Goal: Information Seeking & Learning: Learn about a topic

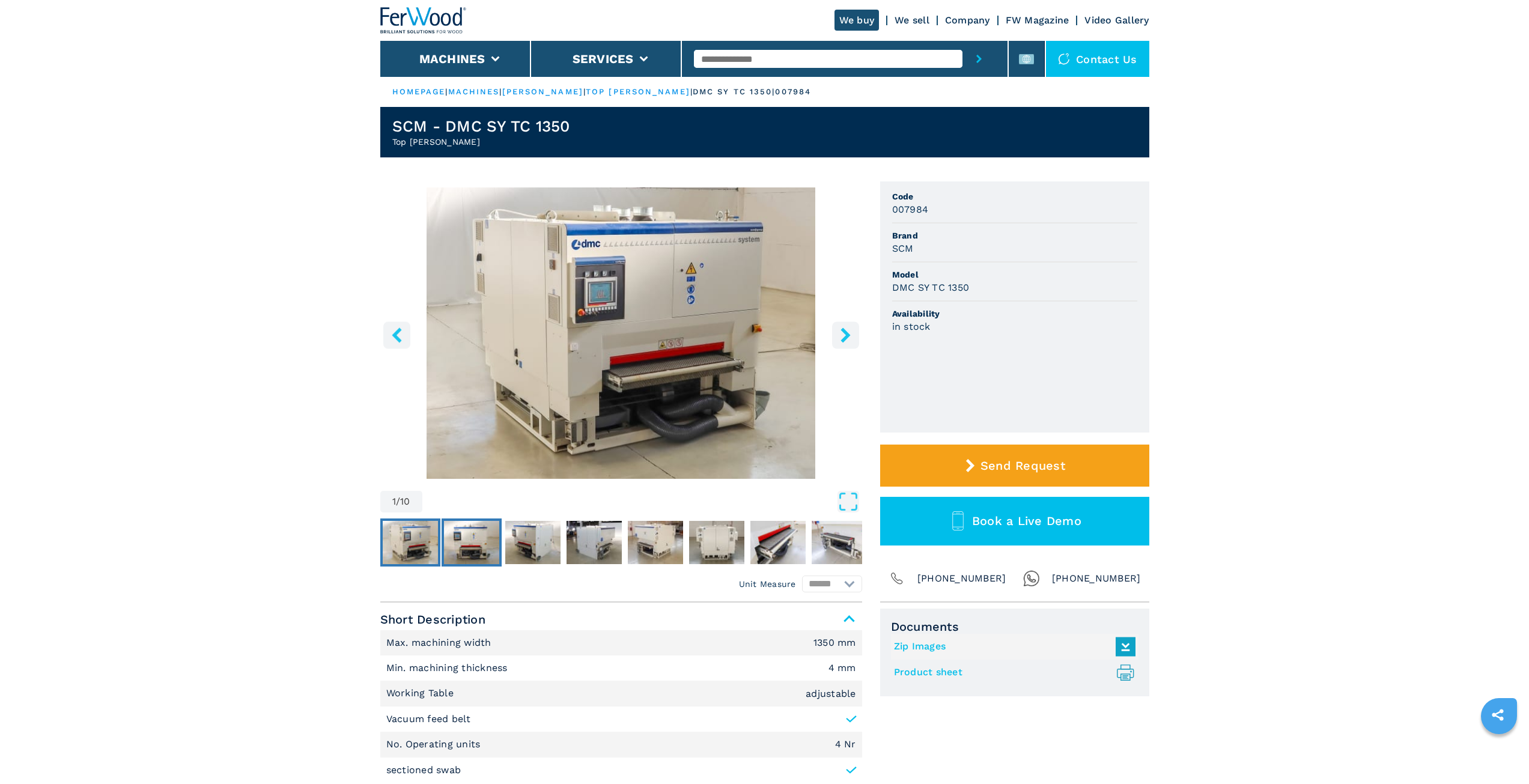
click at [465, 551] on img "Go to Slide 2" at bounding box center [472, 542] width 55 height 43
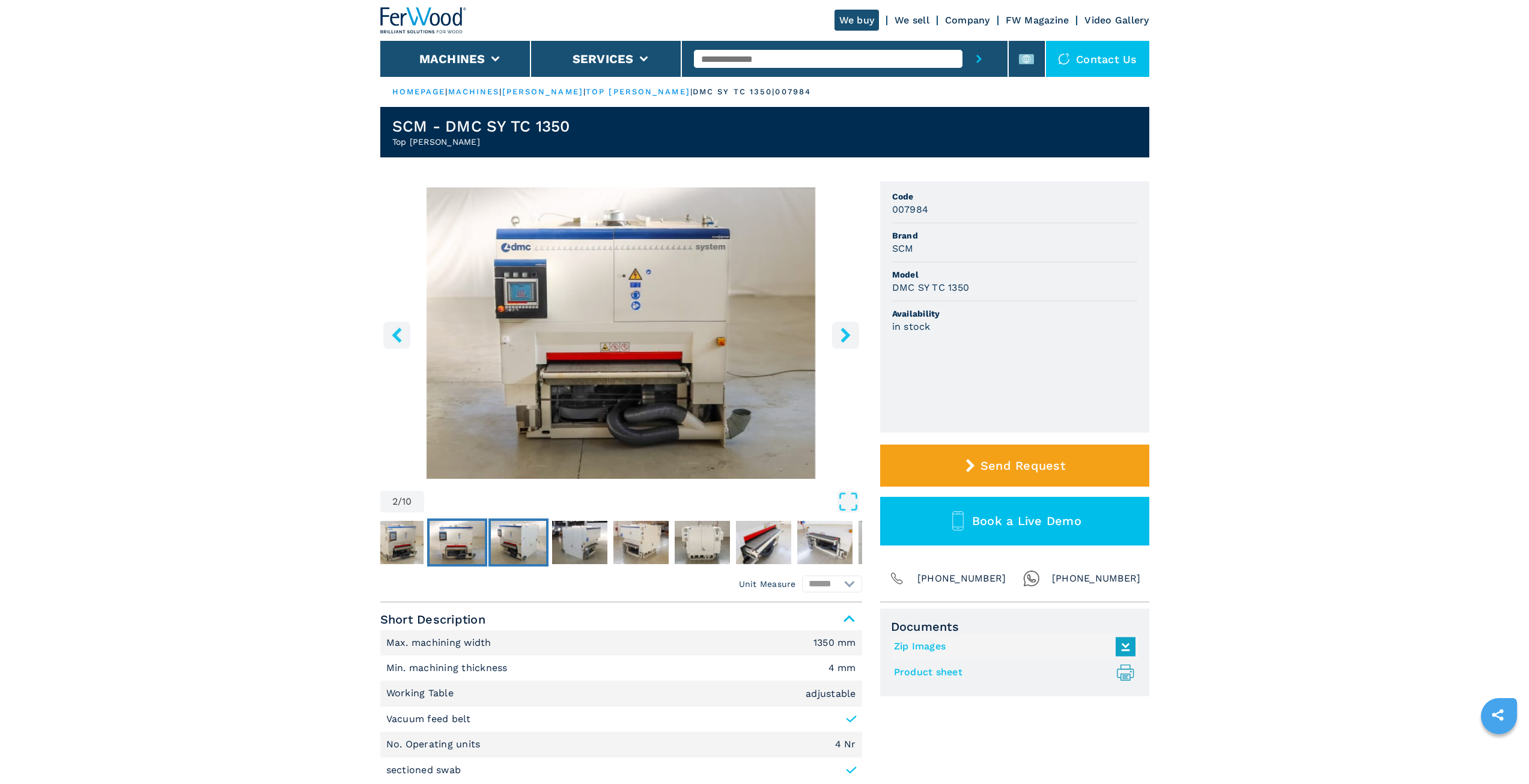
click at [511, 551] on img "Go to Slide 3" at bounding box center [518, 542] width 55 height 43
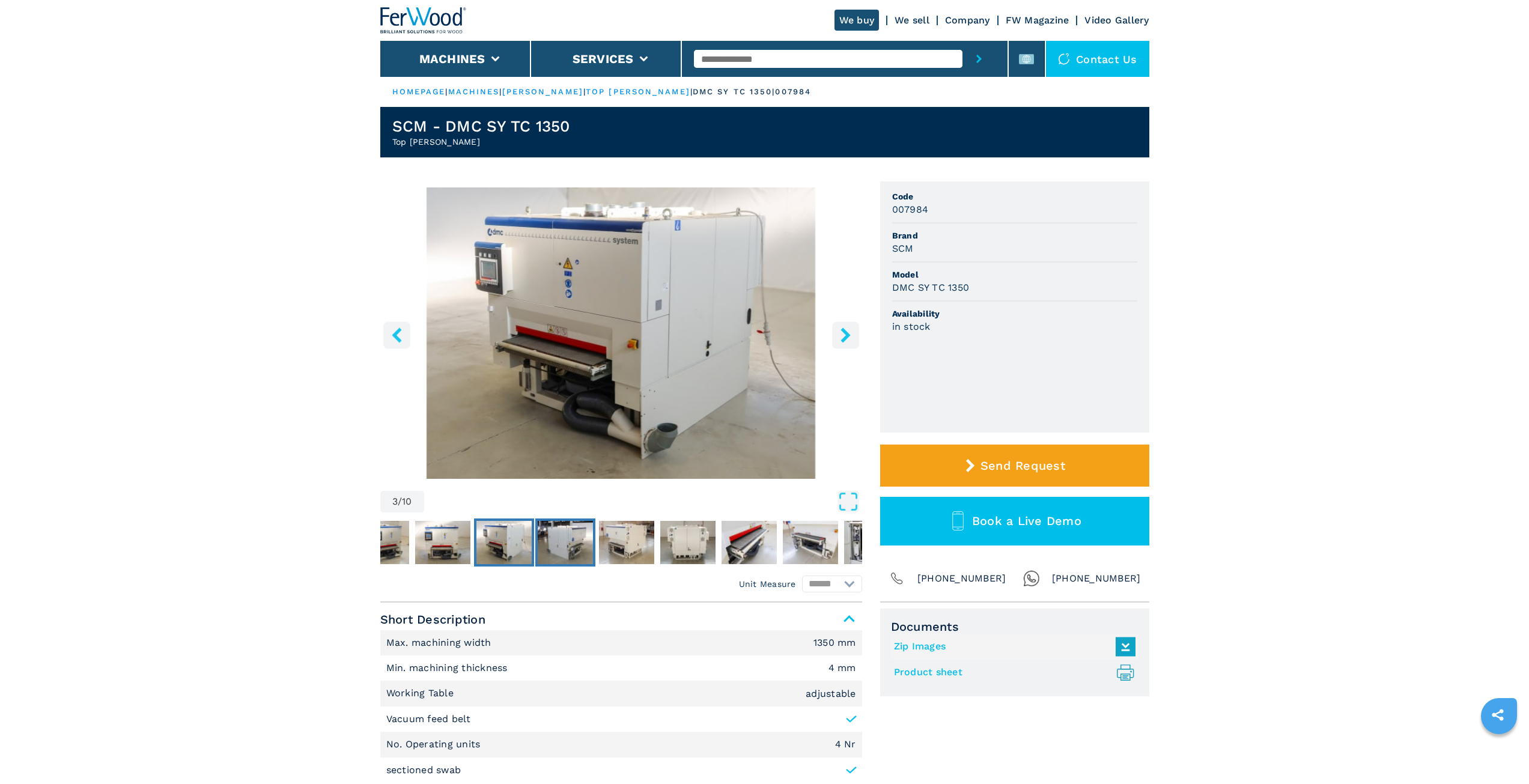
click at [545, 550] on img "Go to Slide 4" at bounding box center [565, 542] width 55 height 43
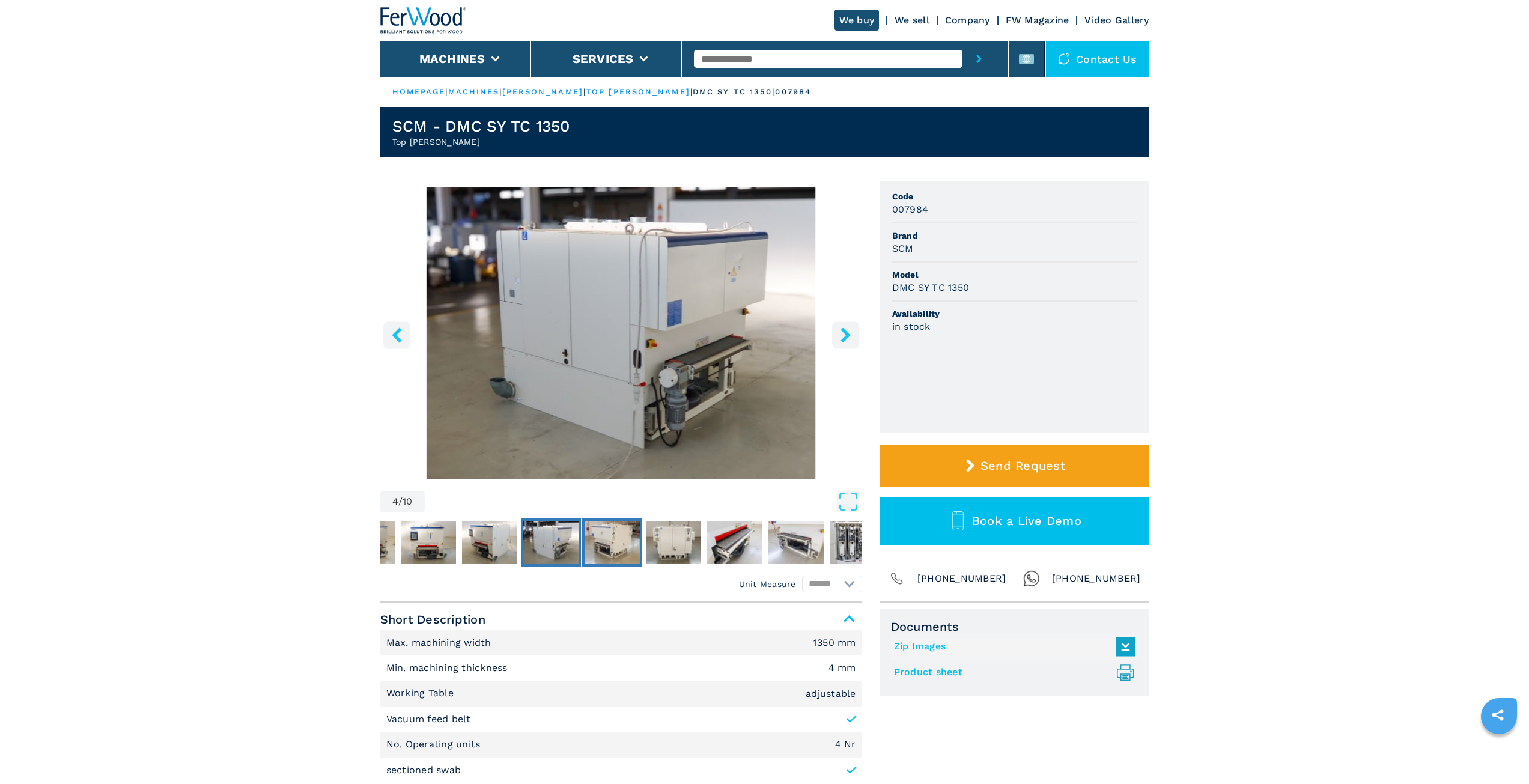
click at [625, 547] on img "Go to Slide 5" at bounding box center [612, 542] width 55 height 43
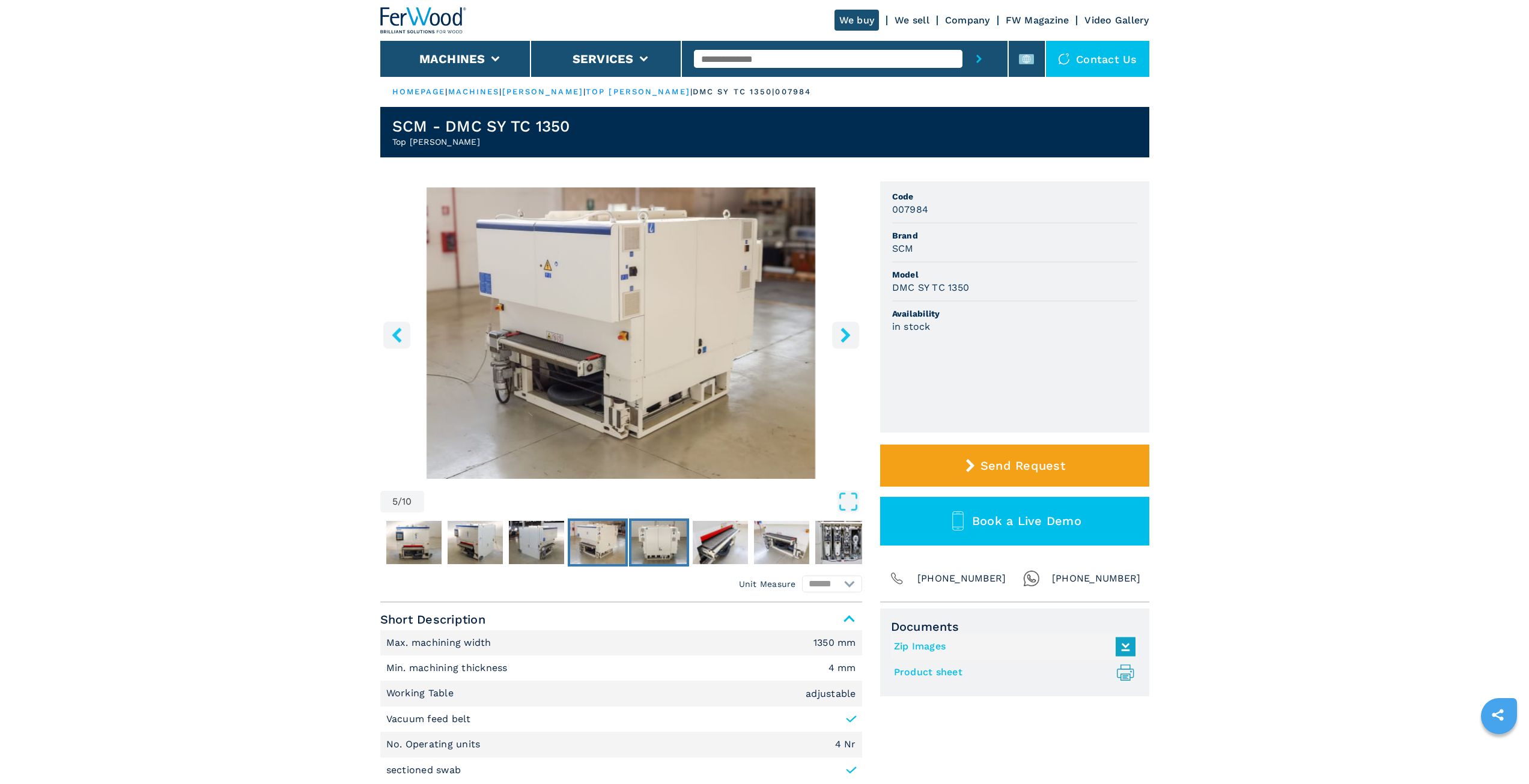
click at [657, 549] on img "Go to Slide 6" at bounding box center [659, 542] width 55 height 43
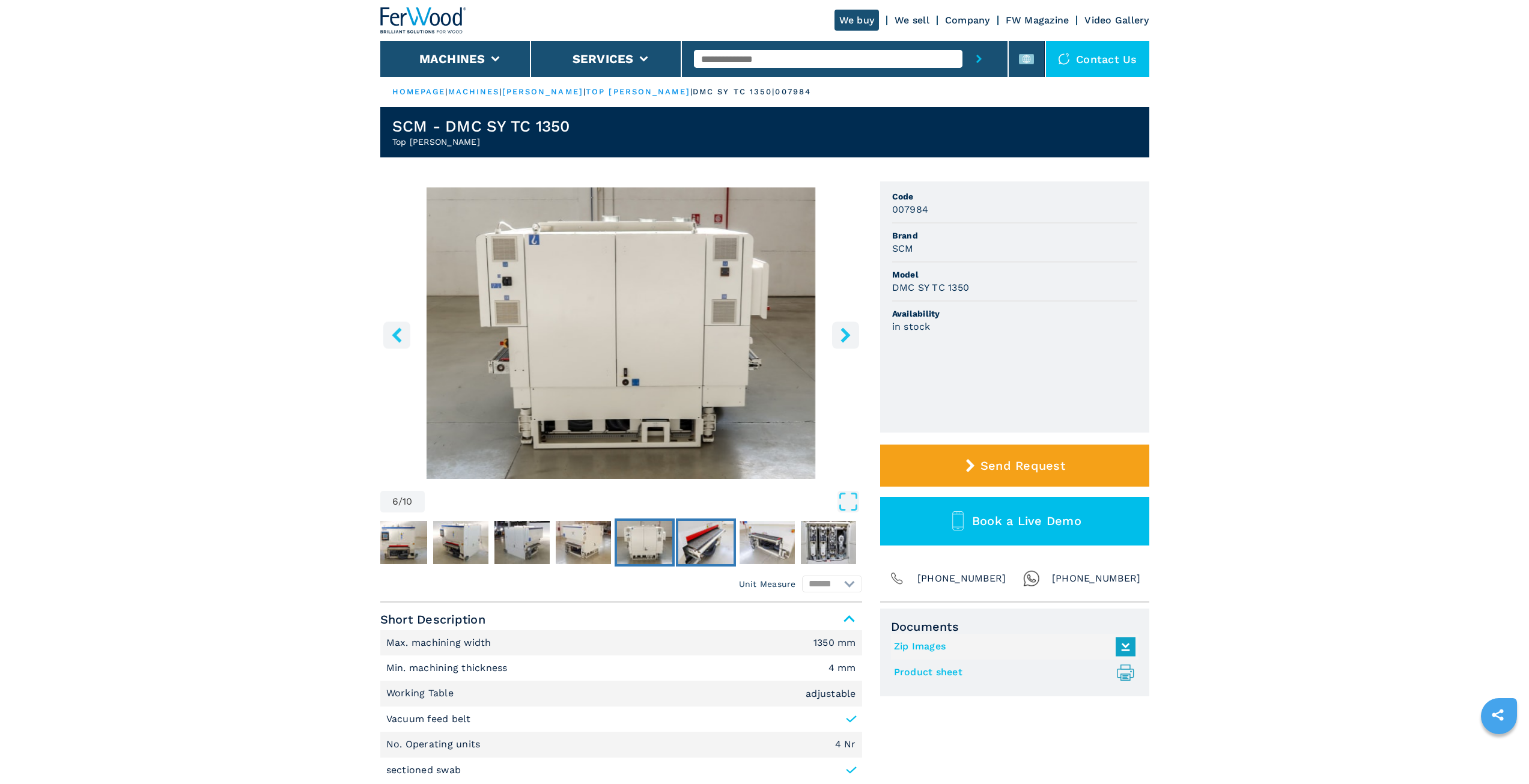
click at [701, 547] on img "Go to Slide 7" at bounding box center [705, 542] width 55 height 43
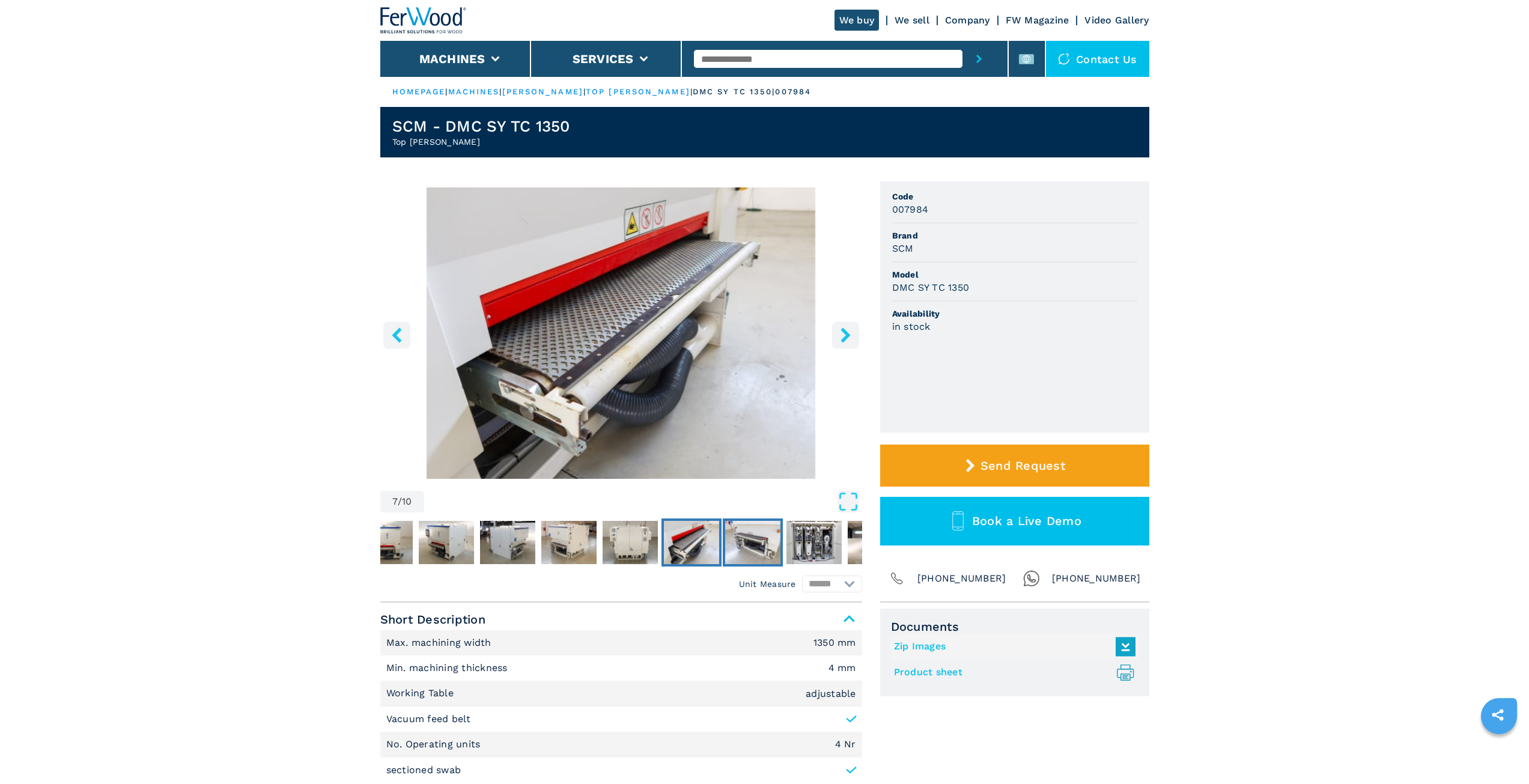
click at [737, 547] on img "Go to Slide 8" at bounding box center [753, 542] width 55 height 43
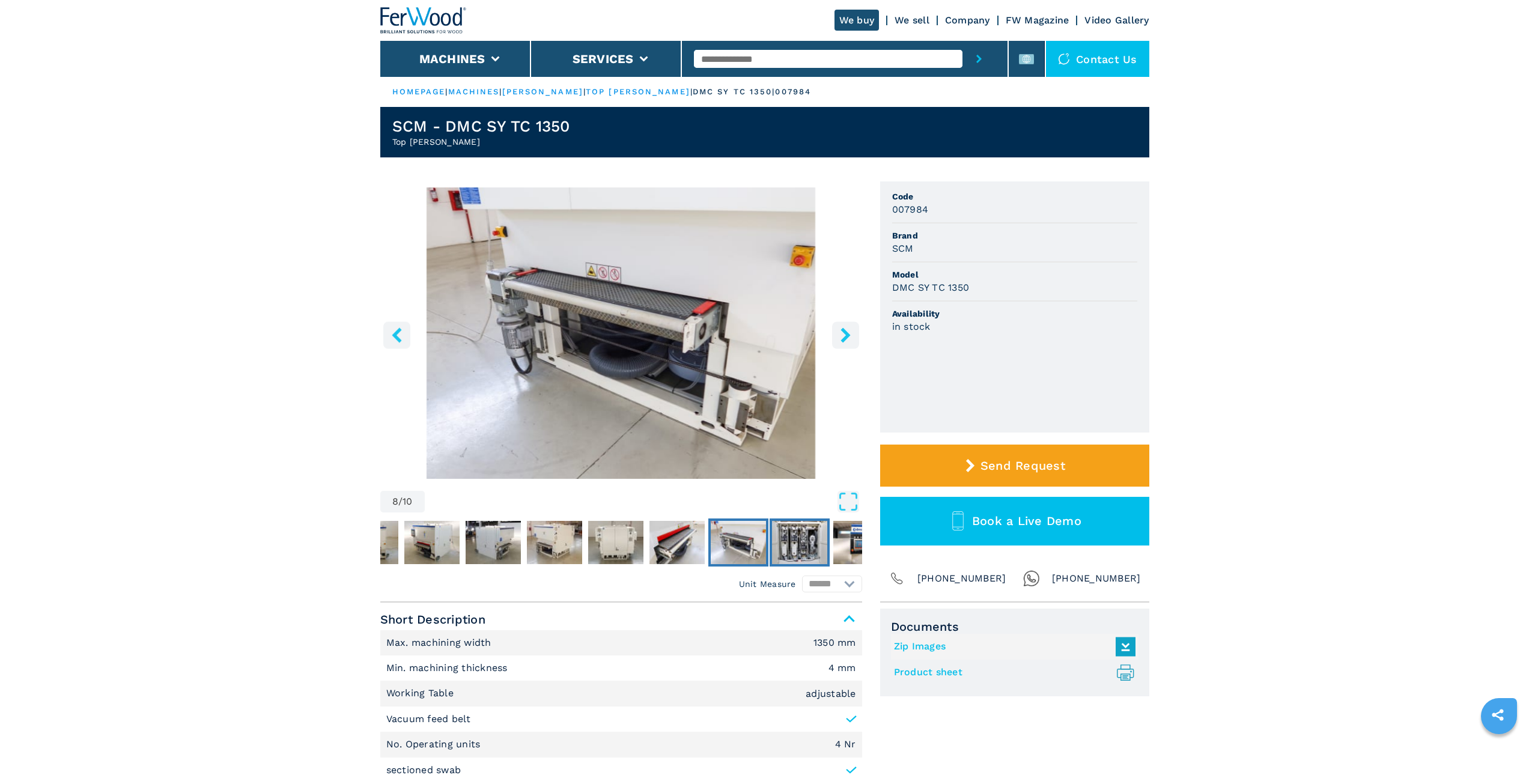
click at [810, 537] on img "Go to Slide 9" at bounding box center [799, 542] width 55 height 43
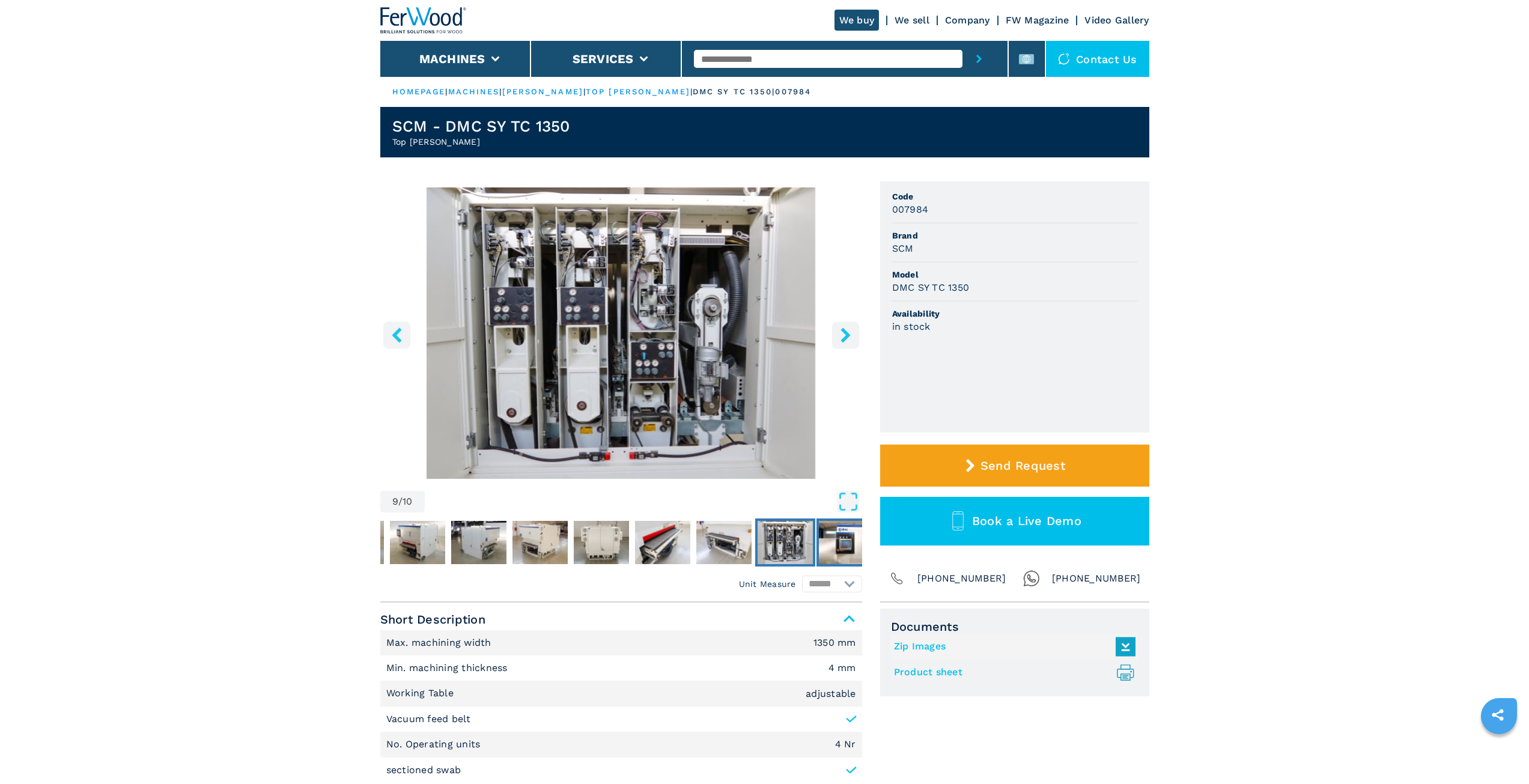
click at [840, 545] on img "Go to Slide 10" at bounding box center [846, 542] width 55 height 43
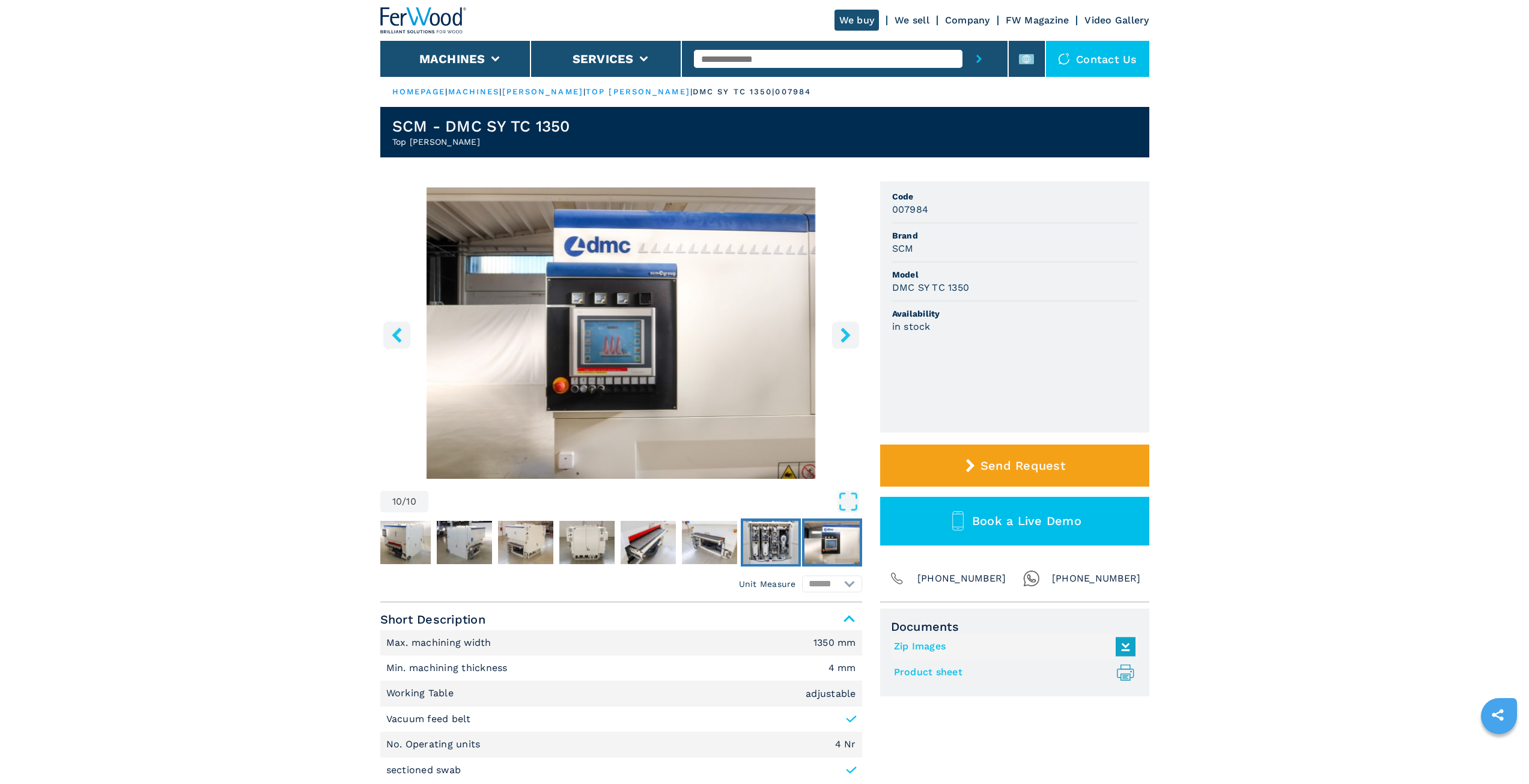
click at [784, 542] on img "Go to Slide 9" at bounding box center [770, 542] width 55 height 43
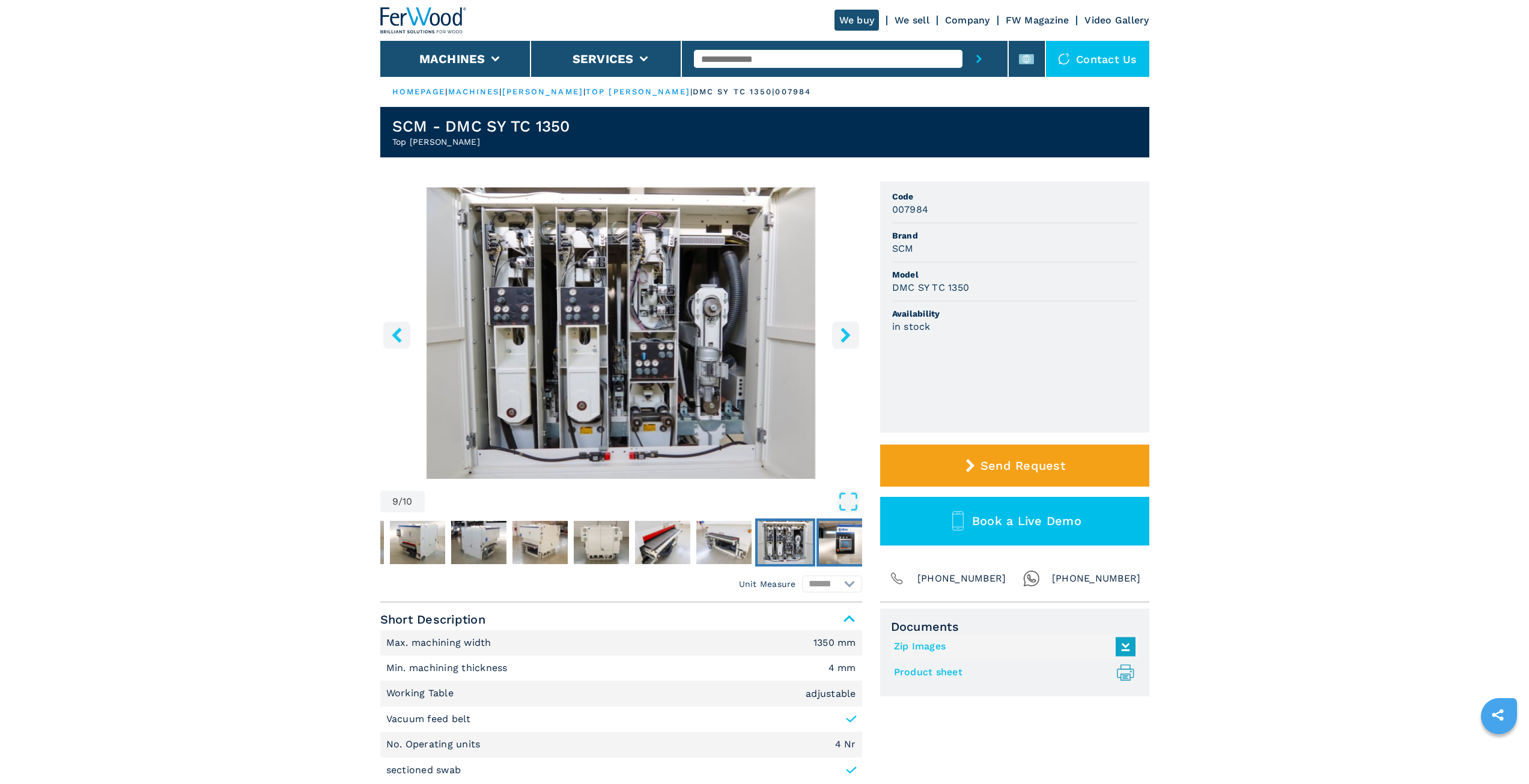
click at [844, 547] on img "Go to Slide 10" at bounding box center [846, 542] width 55 height 43
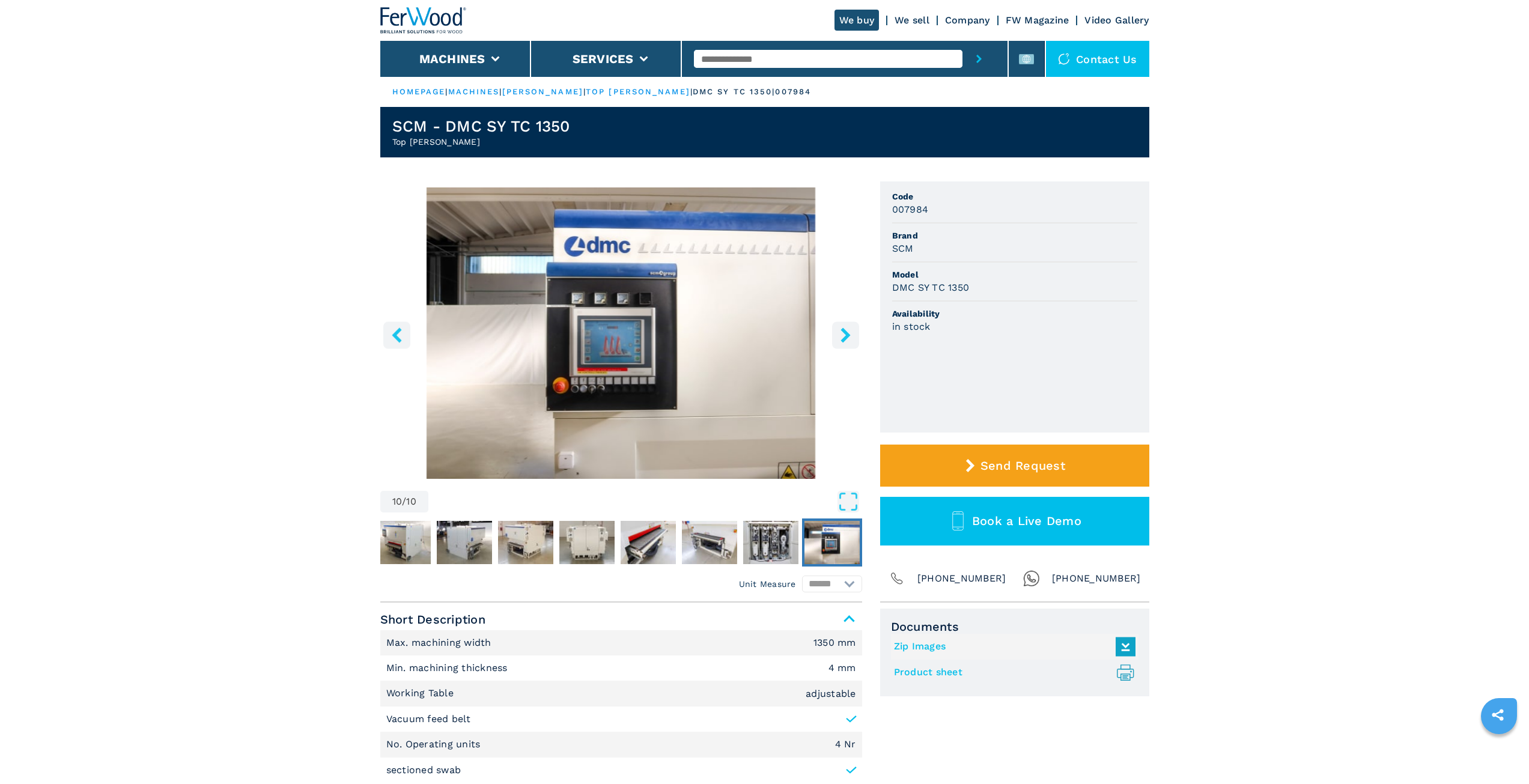
click at [842, 334] on icon "right-button" at bounding box center [845, 334] width 15 height 15
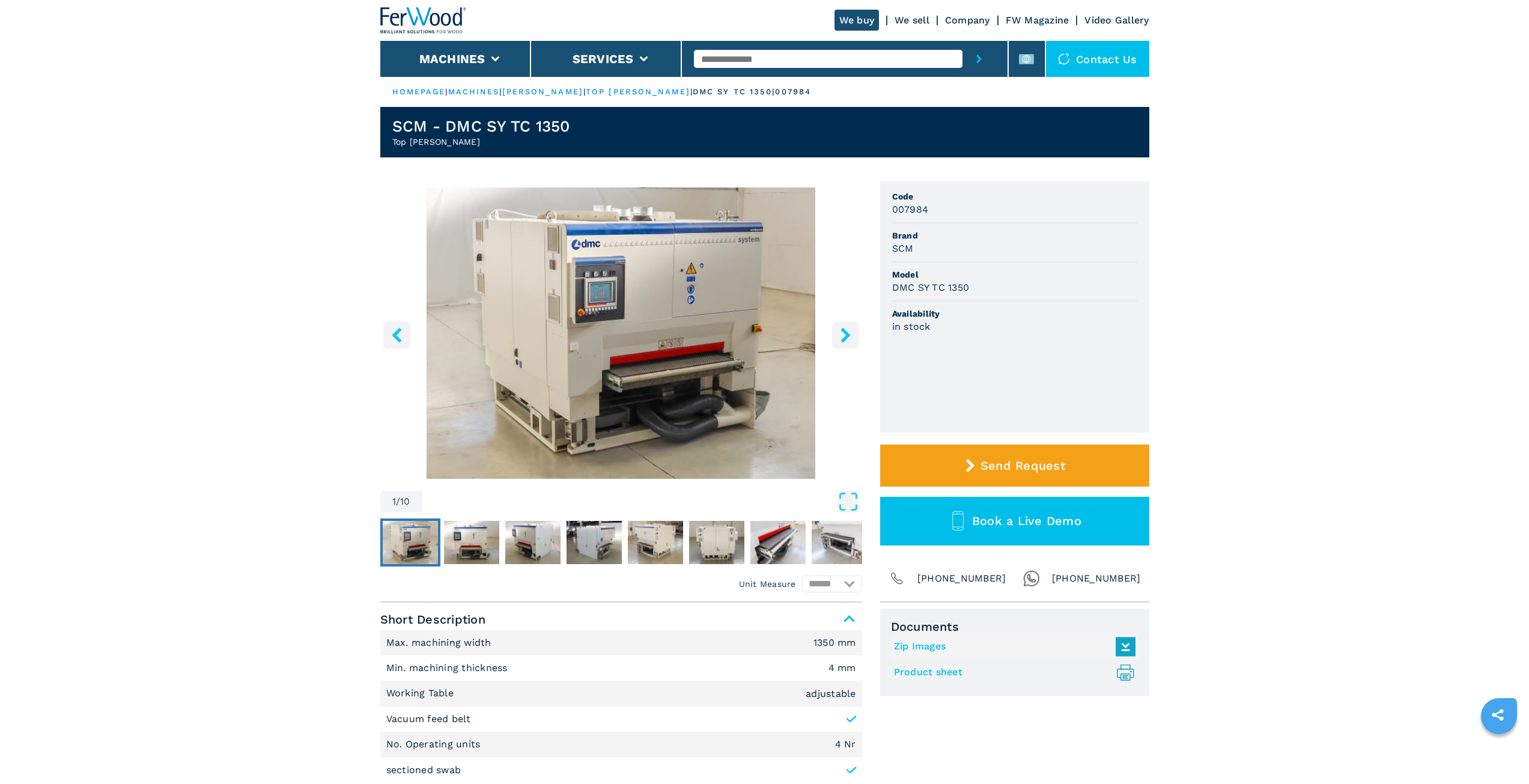
click at [840, 340] on icon "right-button" at bounding box center [845, 334] width 15 height 15
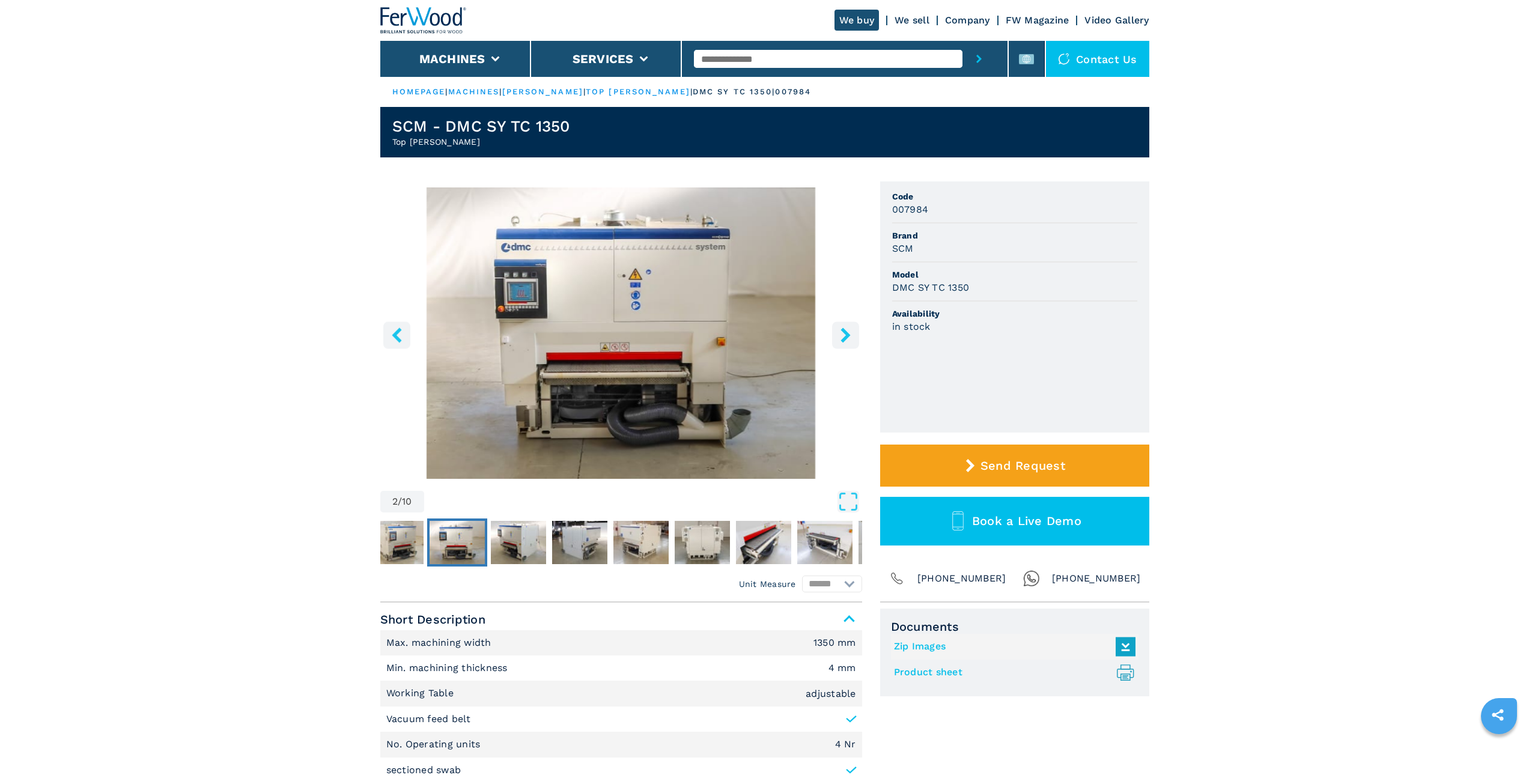
click at [840, 340] on icon "right-button" at bounding box center [845, 334] width 15 height 15
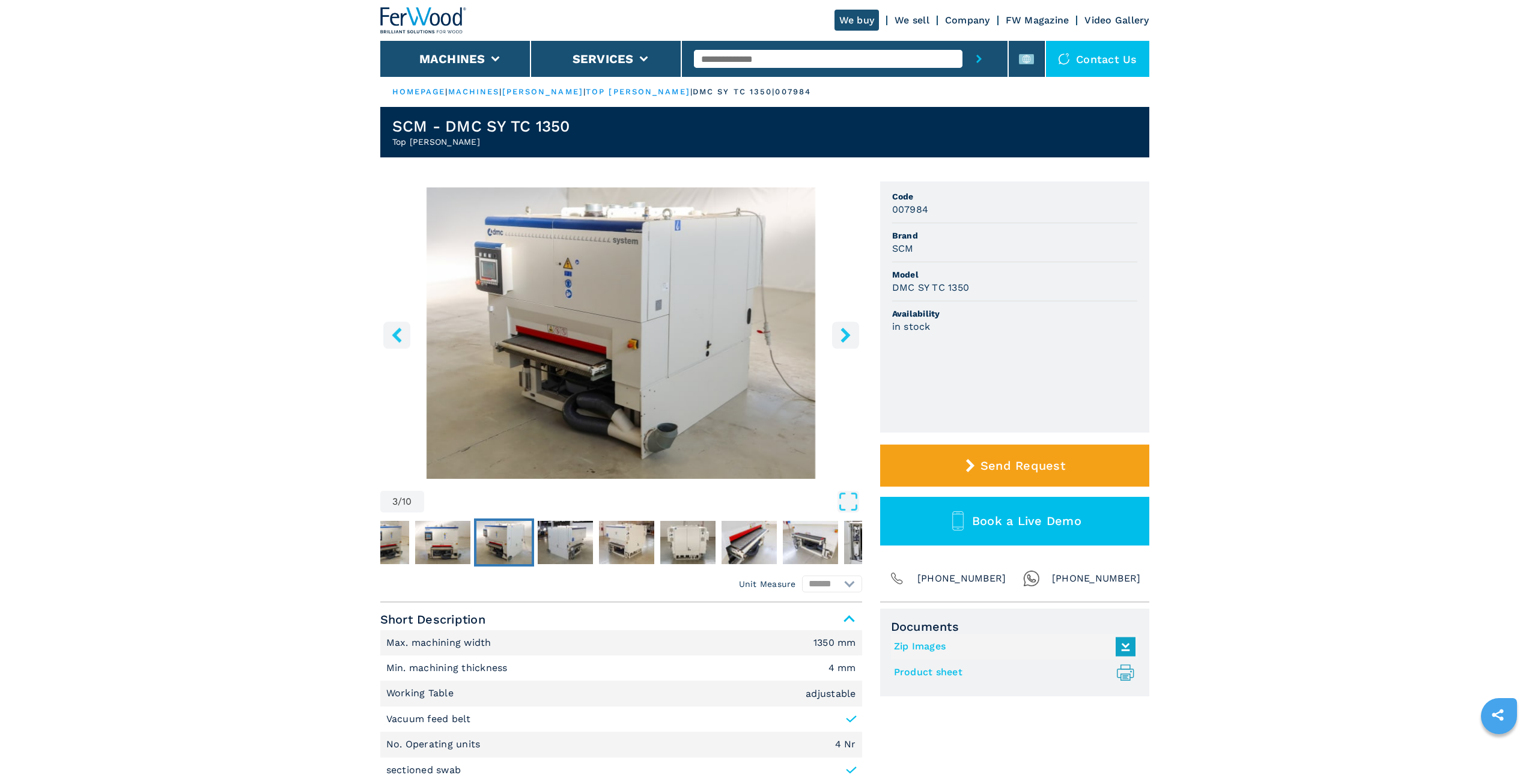
click at [840, 340] on icon "right-button" at bounding box center [845, 334] width 15 height 15
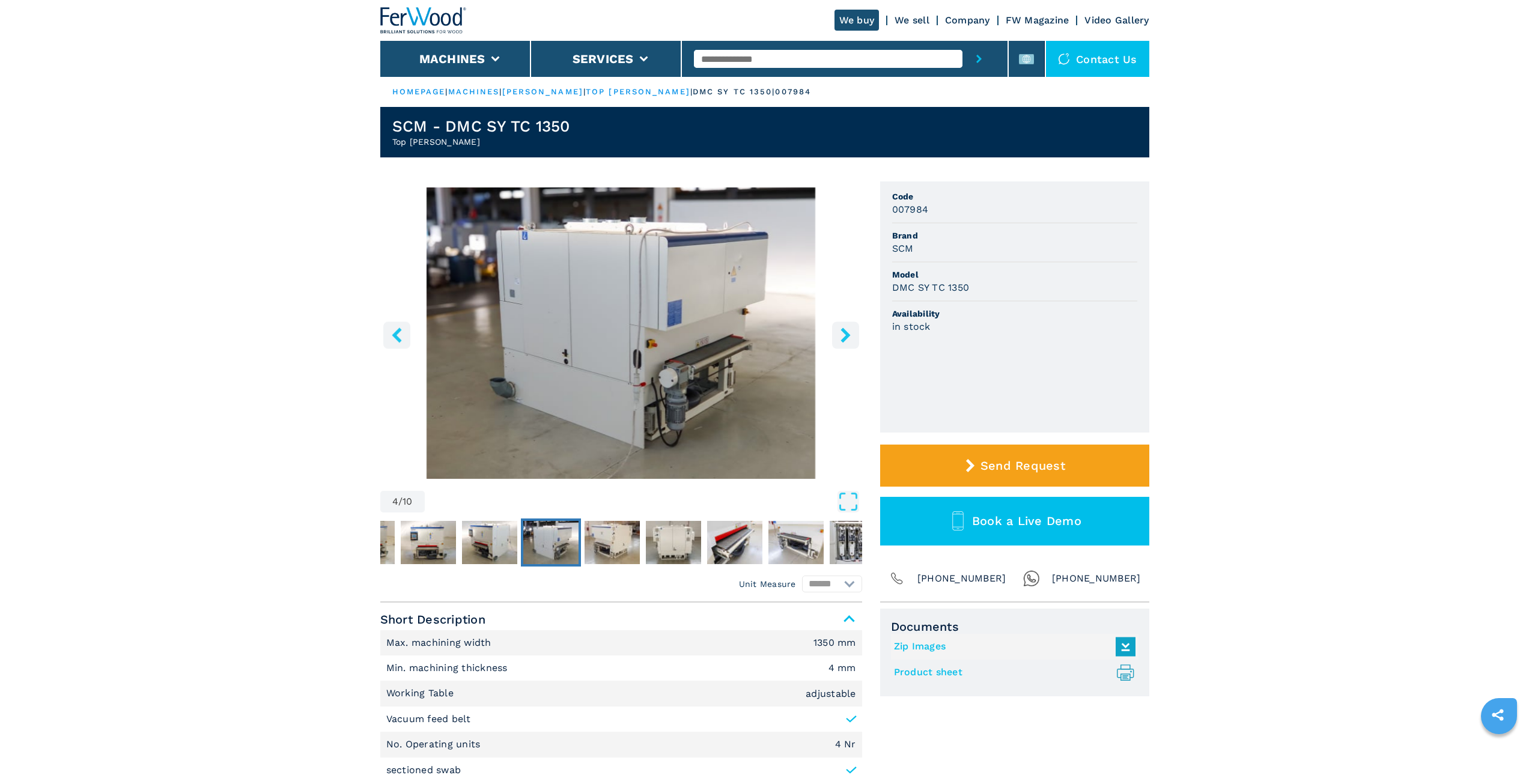
click at [840, 340] on icon "right-button" at bounding box center [845, 334] width 15 height 15
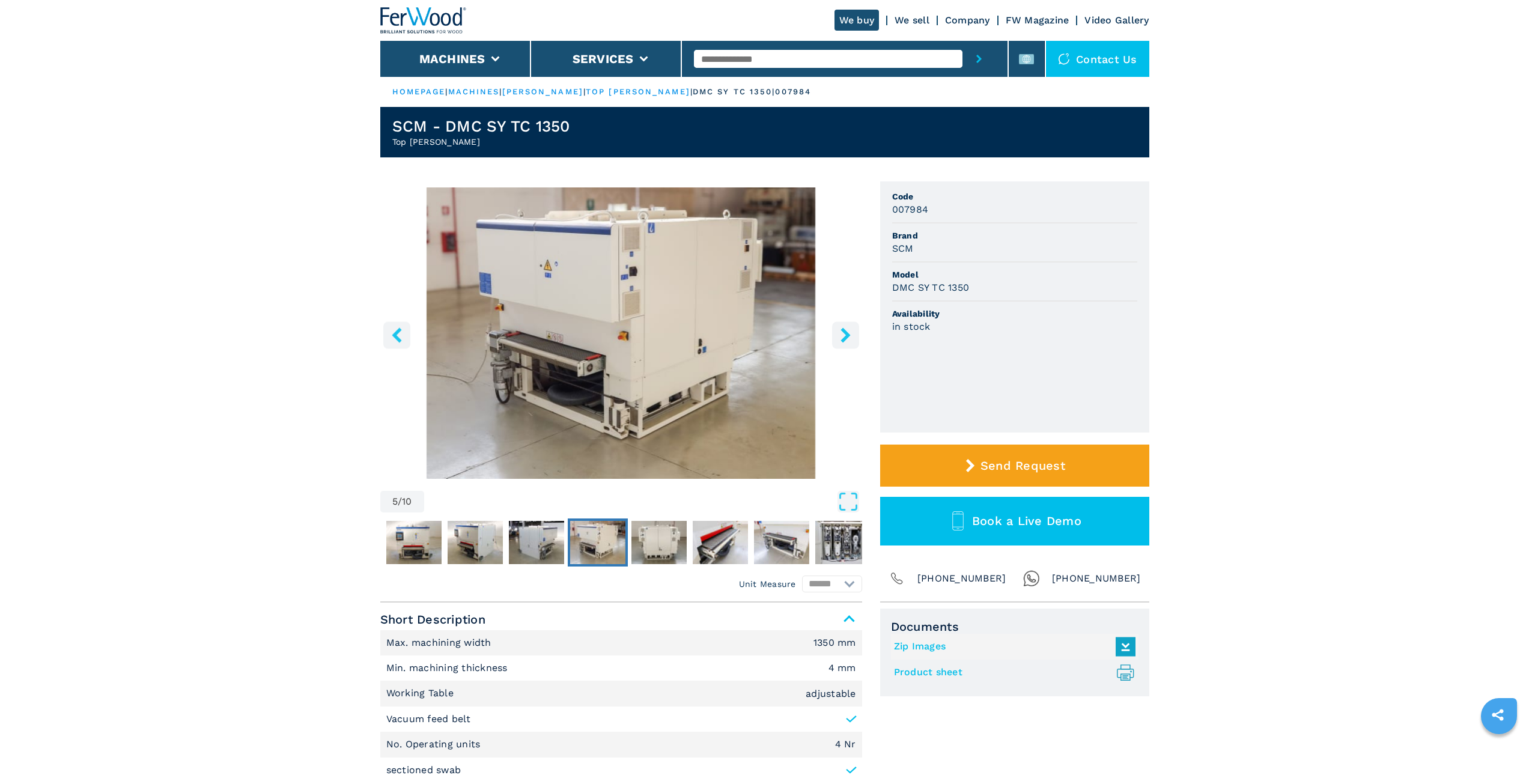
click at [840, 340] on icon "right-button" at bounding box center [845, 334] width 15 height 15
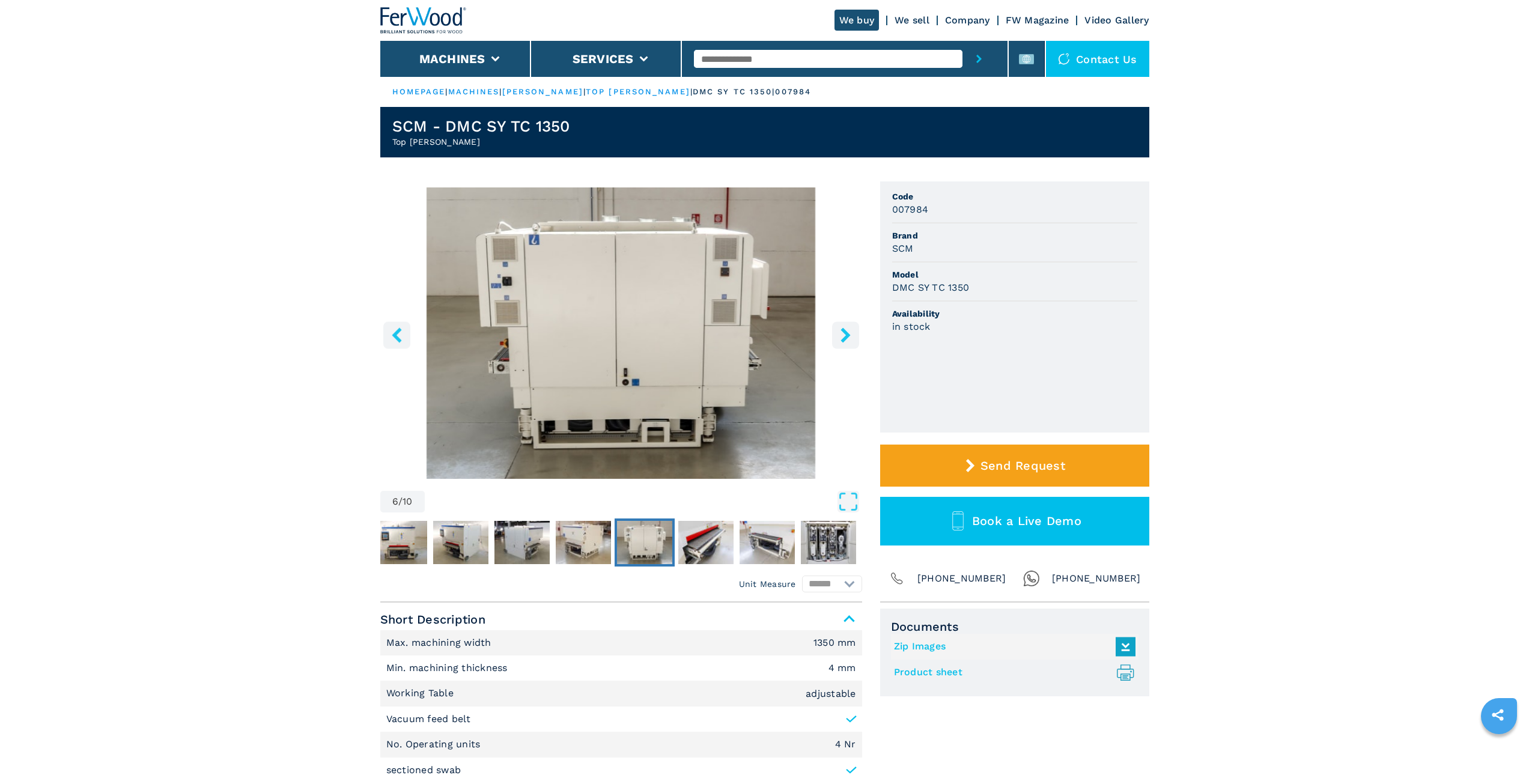
click at [840, 340] on icon "right-button" at bounding box center [845, 334] width 15 height 15
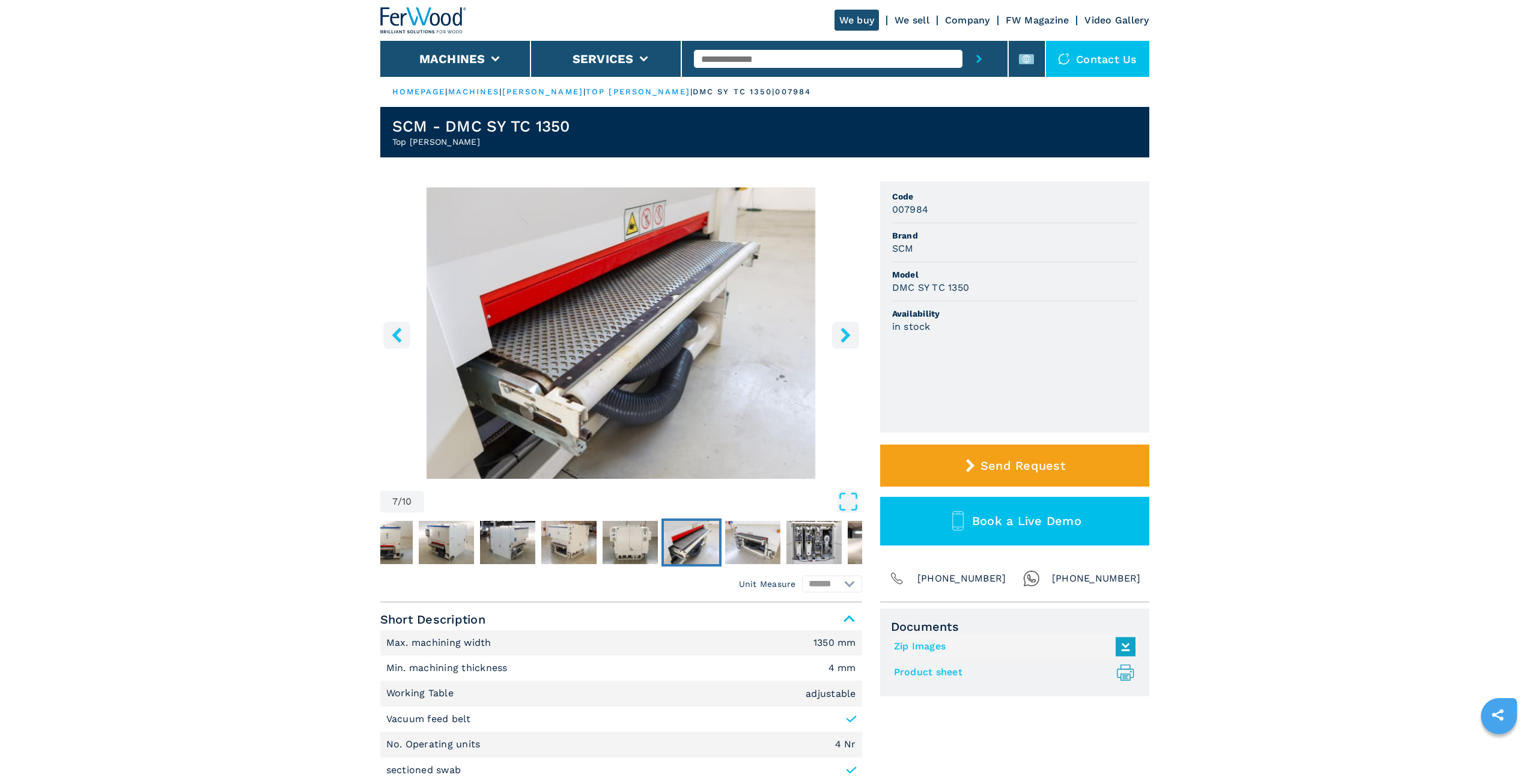
click at [840, 340] on icon "right-button" at bounding box center [845, 334] width 15 height 15
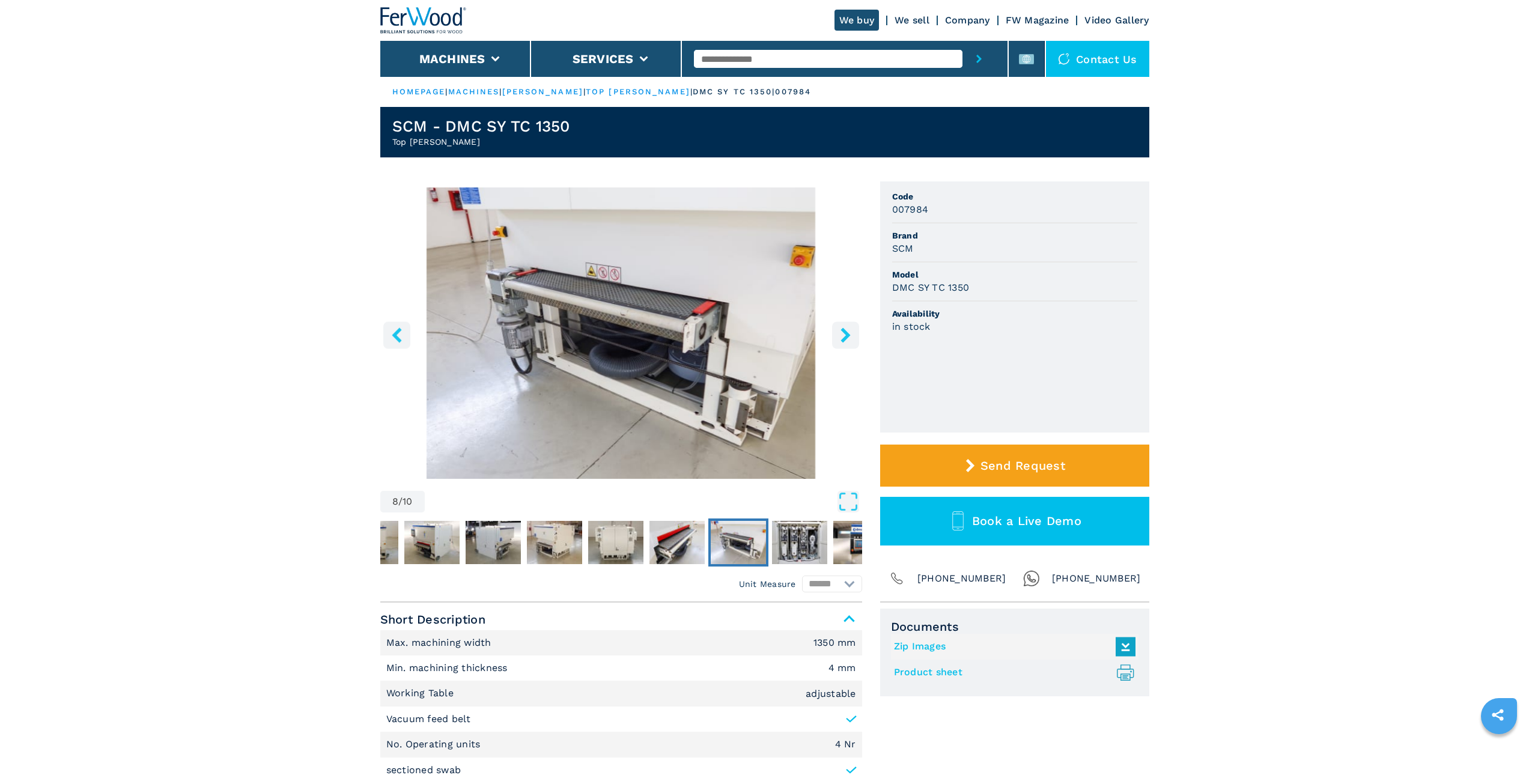
click at [840, 340] on icon "right-button" at bounding box center [845, 334] width 15 height 15
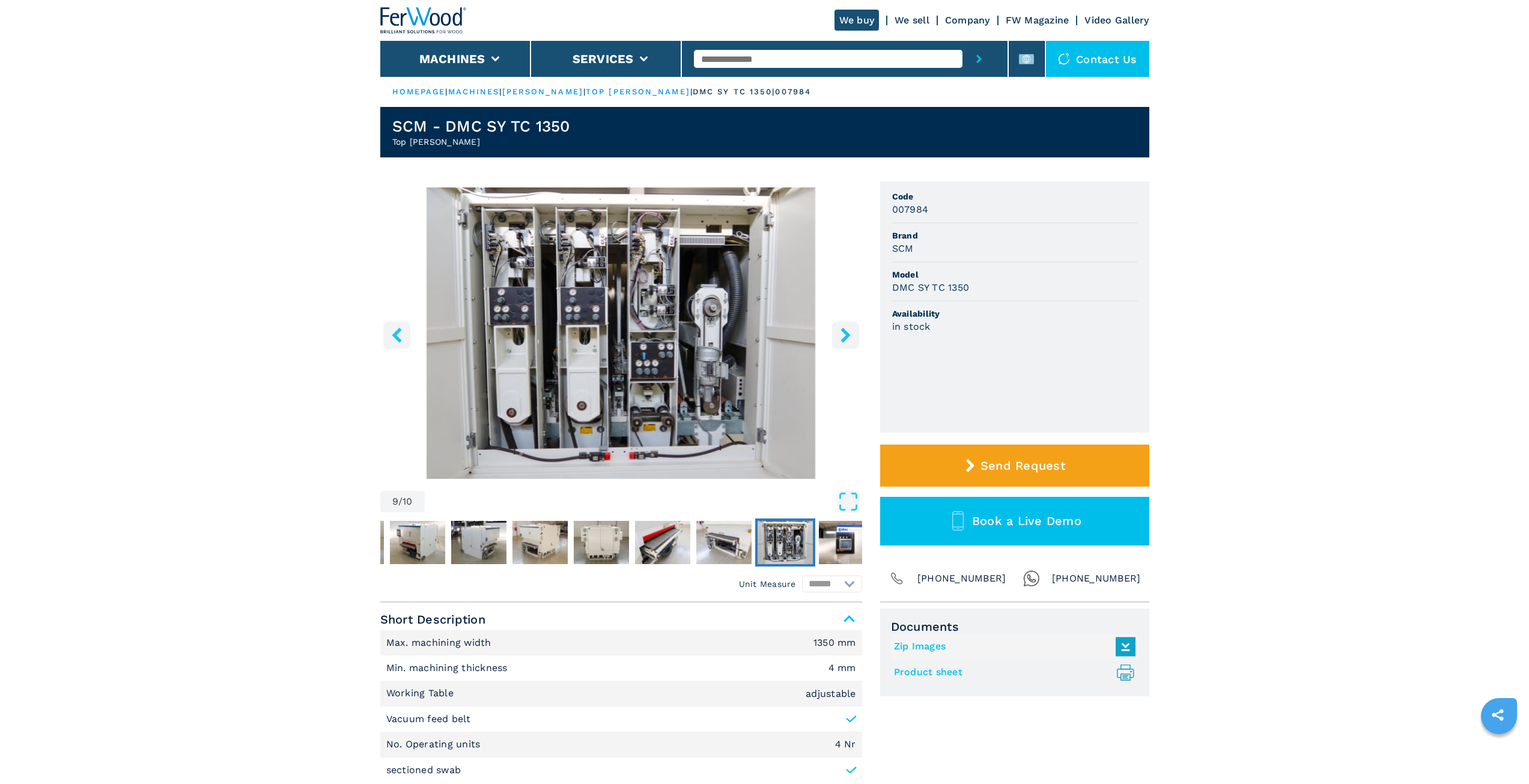
click at [680, 353] on img "Go to Slide 9" at bounding box center [621, 333] width 482 height 291
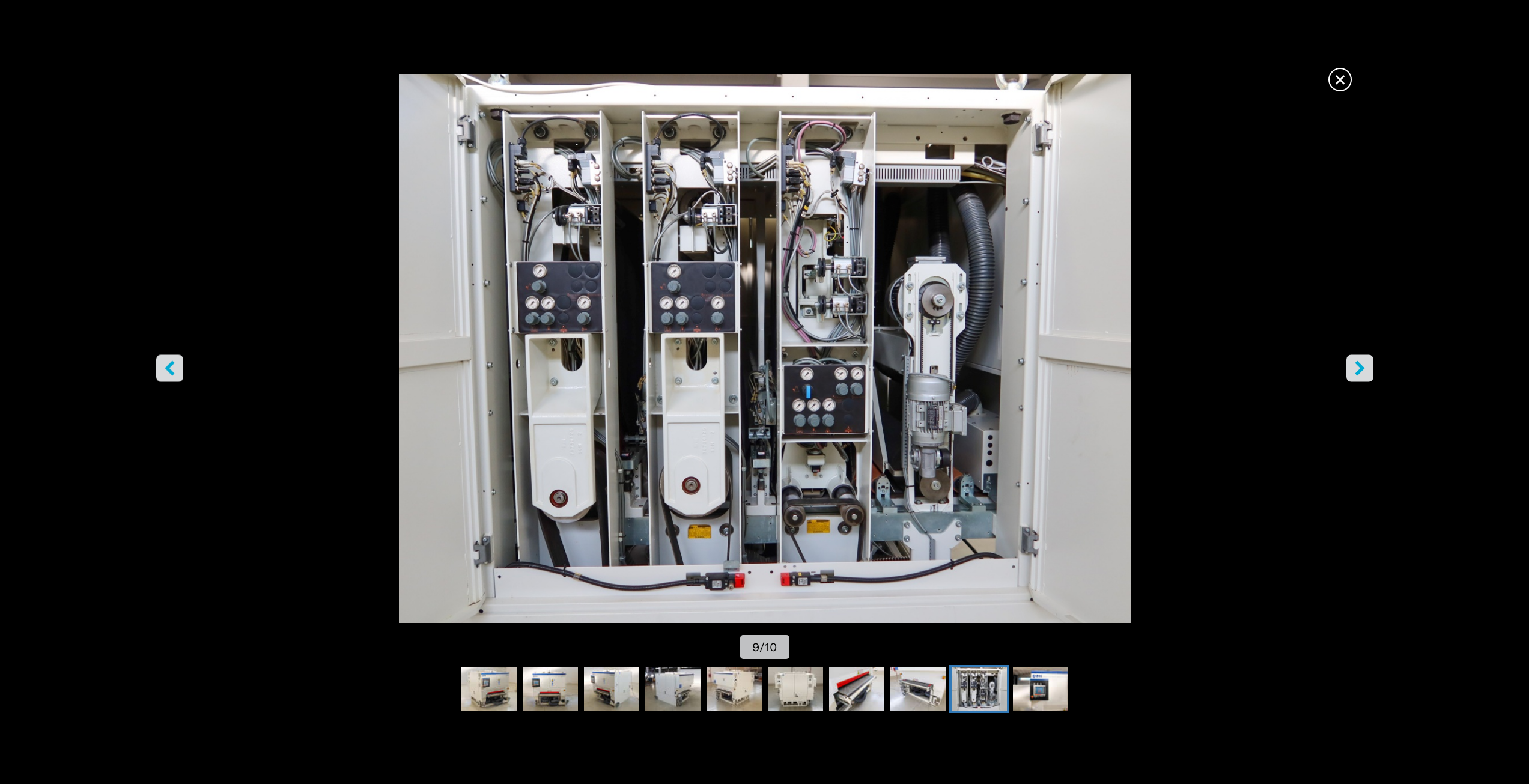
click at [1367, 369] on icon "right-button" at bounding box center [1360, 367] width 15 height 15
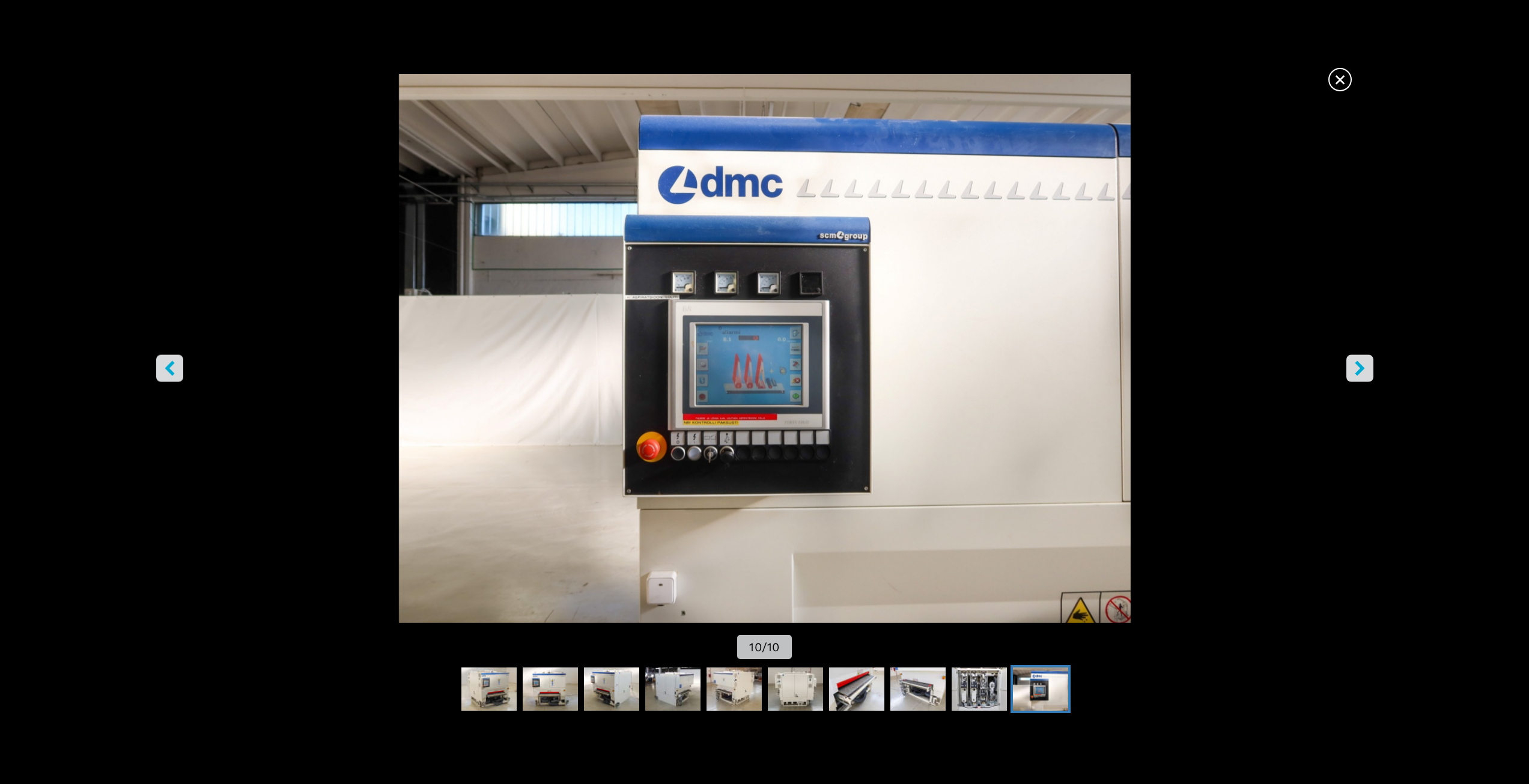
click at [1337, 81] on span "×" at bounding box center [1340, 77] width 21 height 21
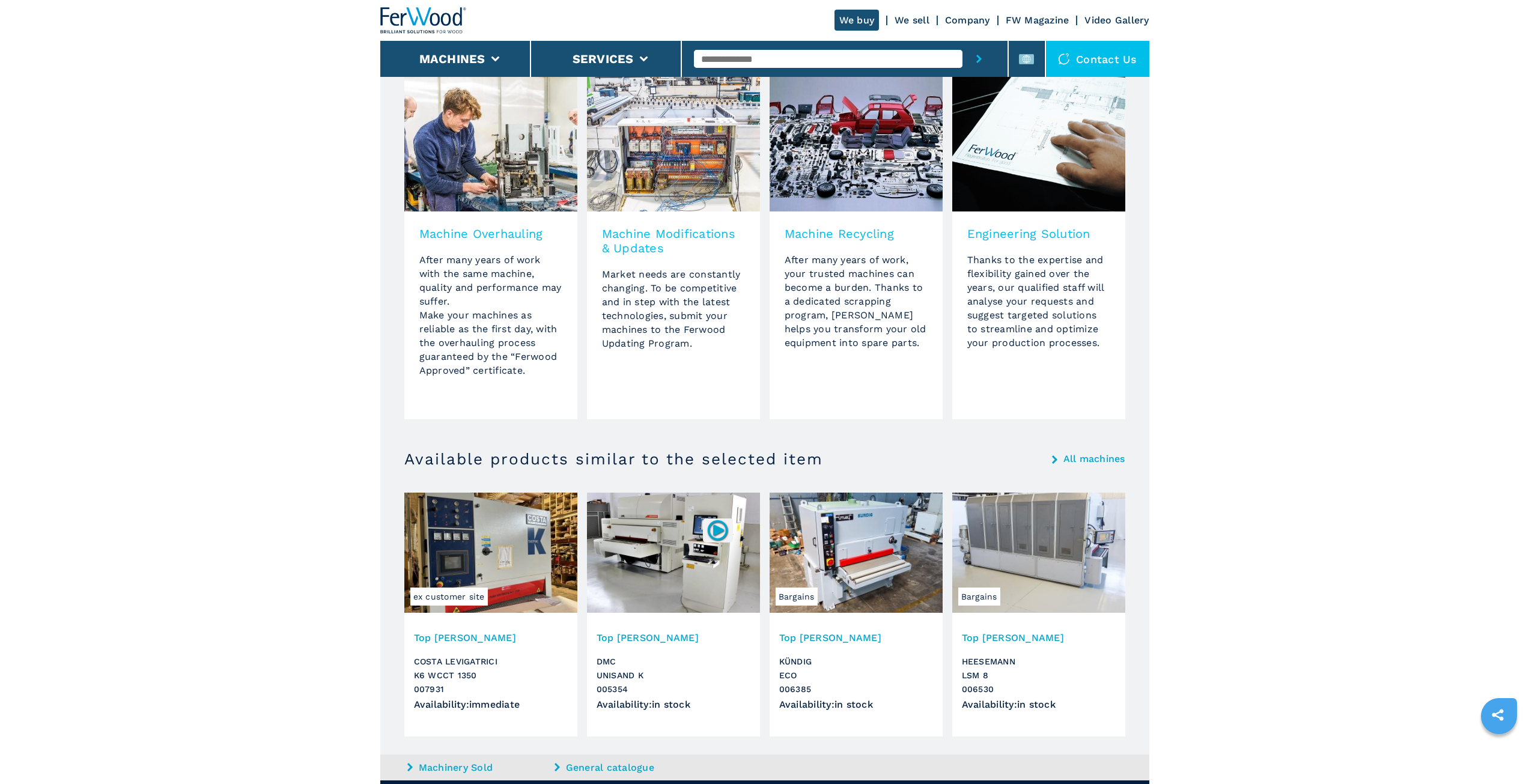
scroll to position [901, 0]
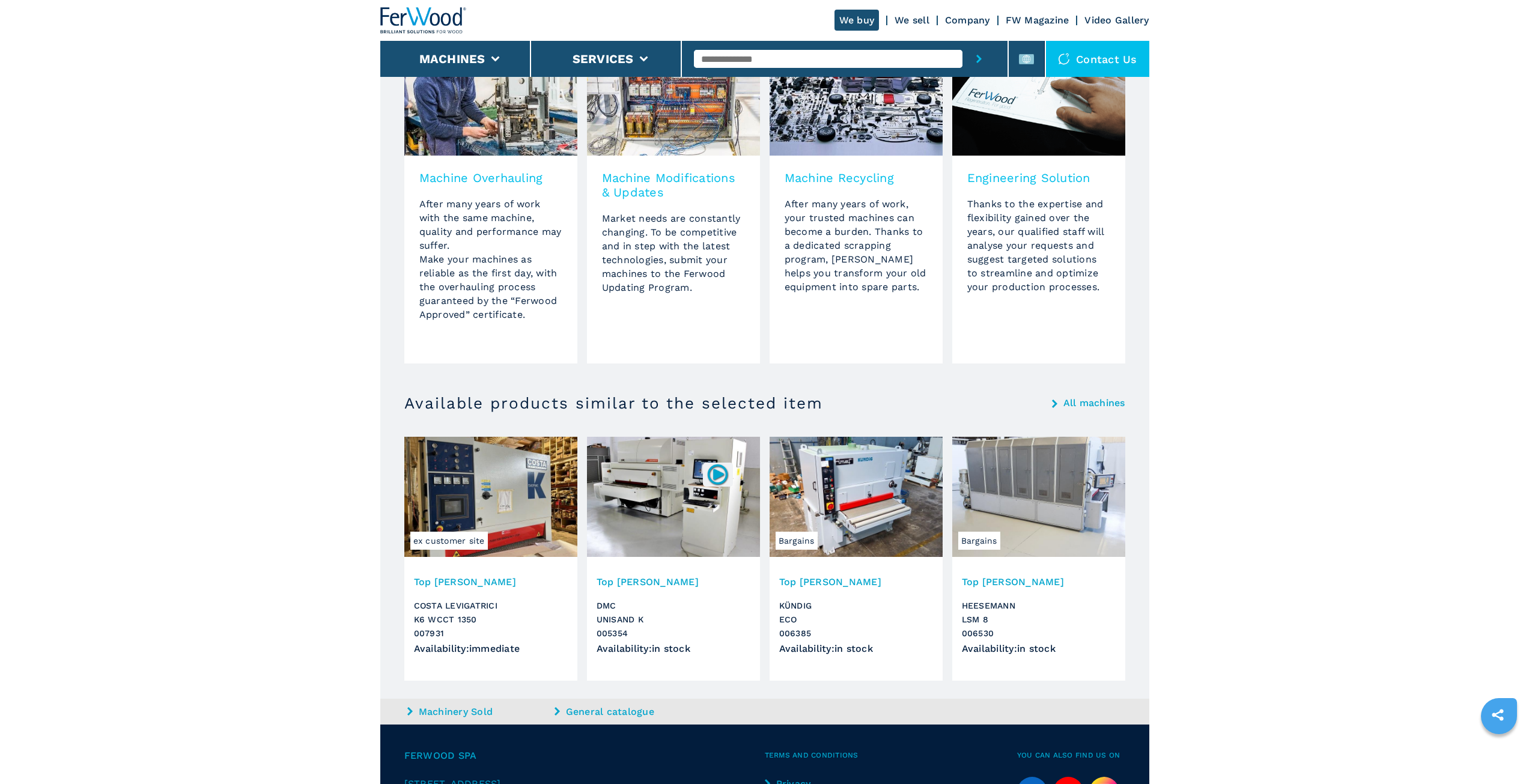
click at [880, 505] on img at bounding box center [855, 496] width 173 height 120
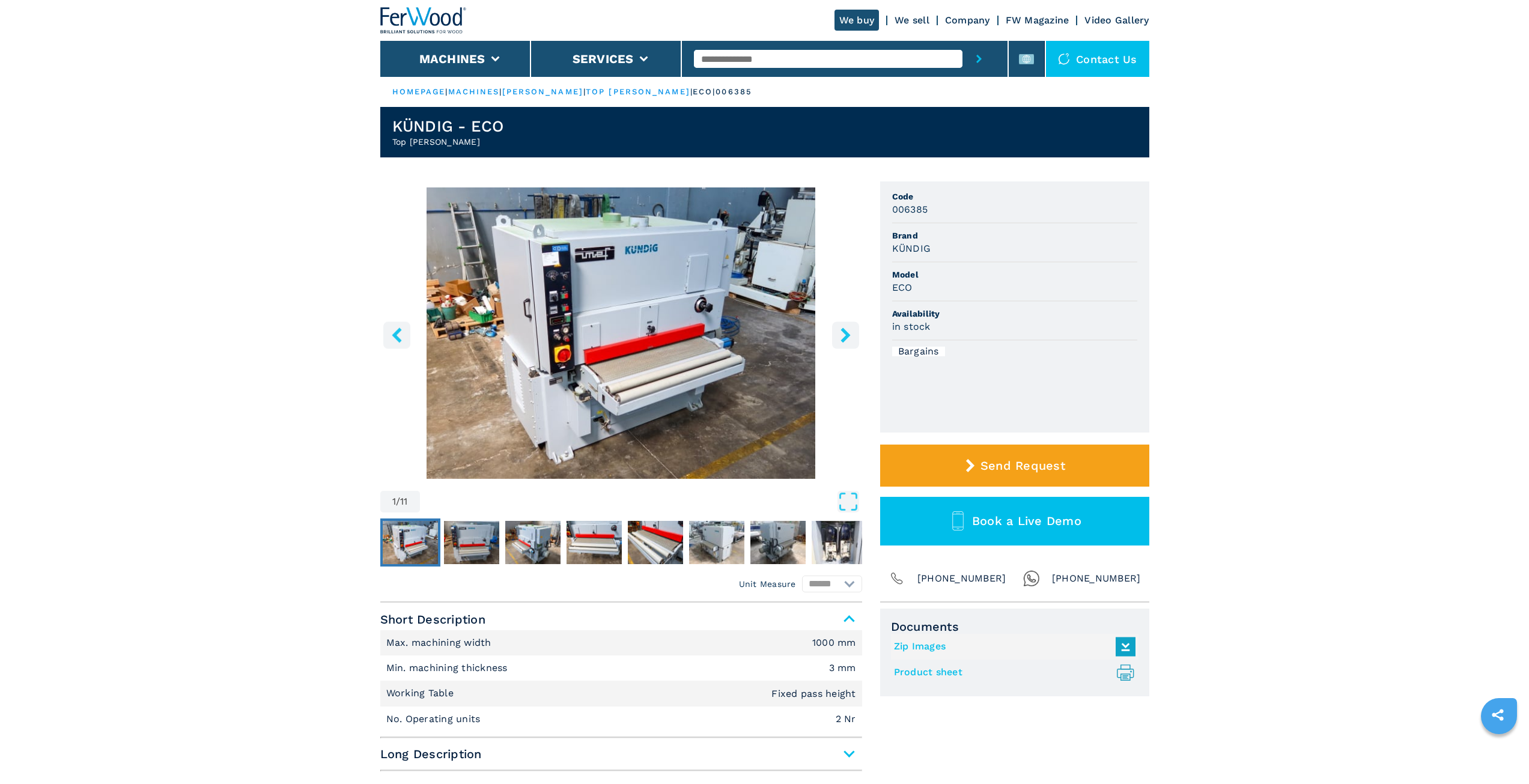
click at [690, 359] on img "Go to Slide 1" at bounding box center [621, 333] width 482 height 291
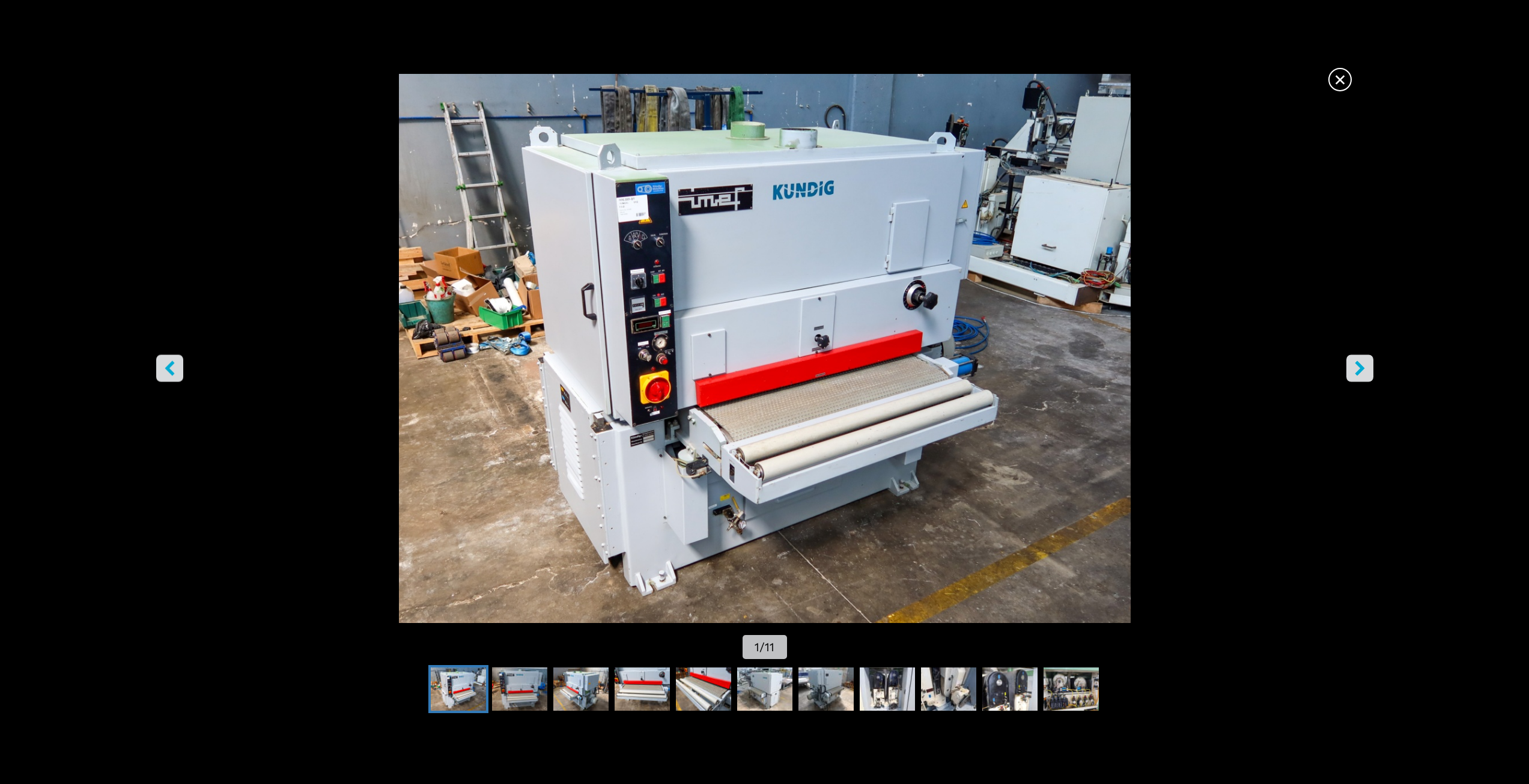
click at [1362, 369] on icon "right-button" at bounding box center [1360, 367] width 10 height 15
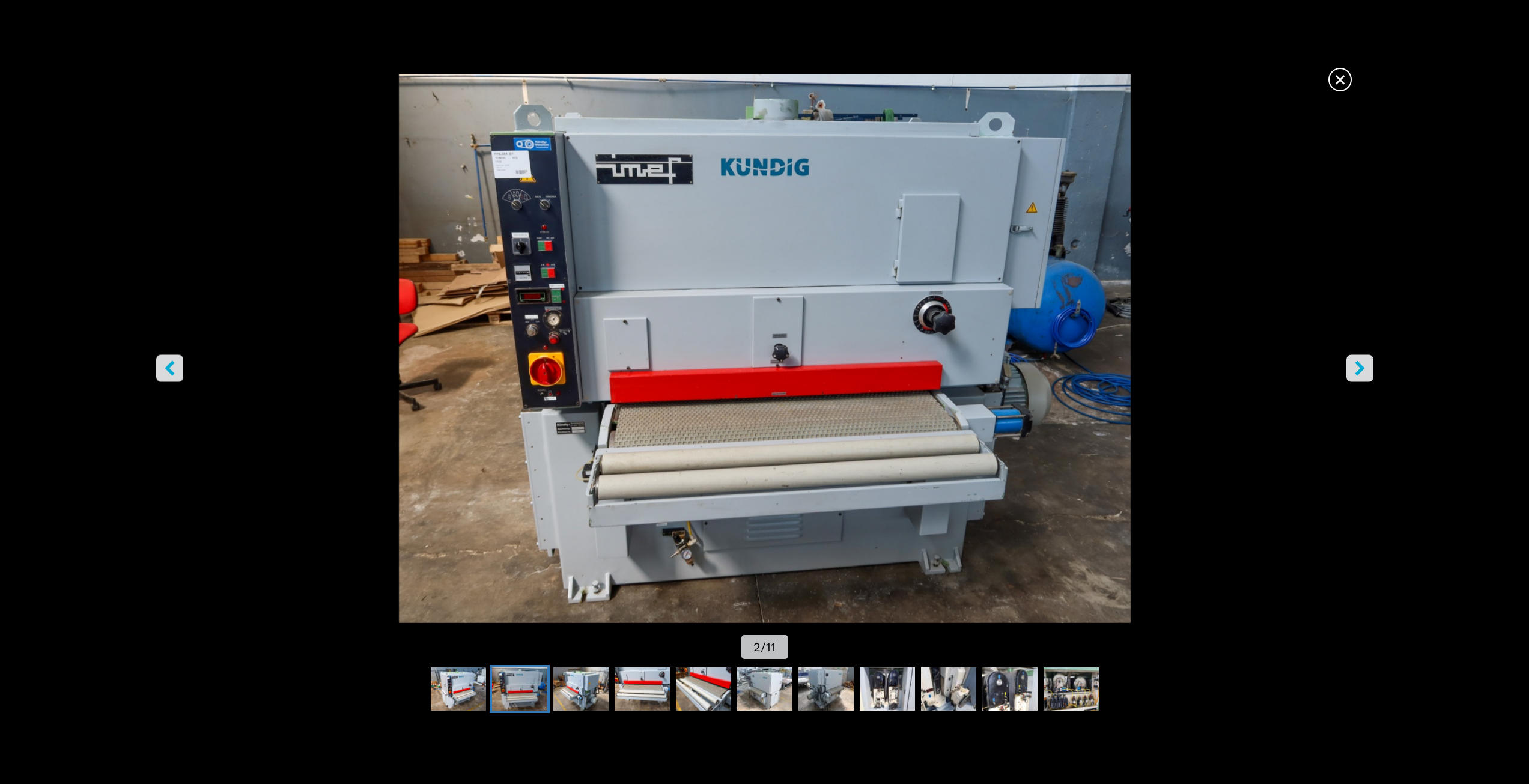
click at [1362, 369] on icon "right-button" at bounding box center [1360, 367] width 10 height 15
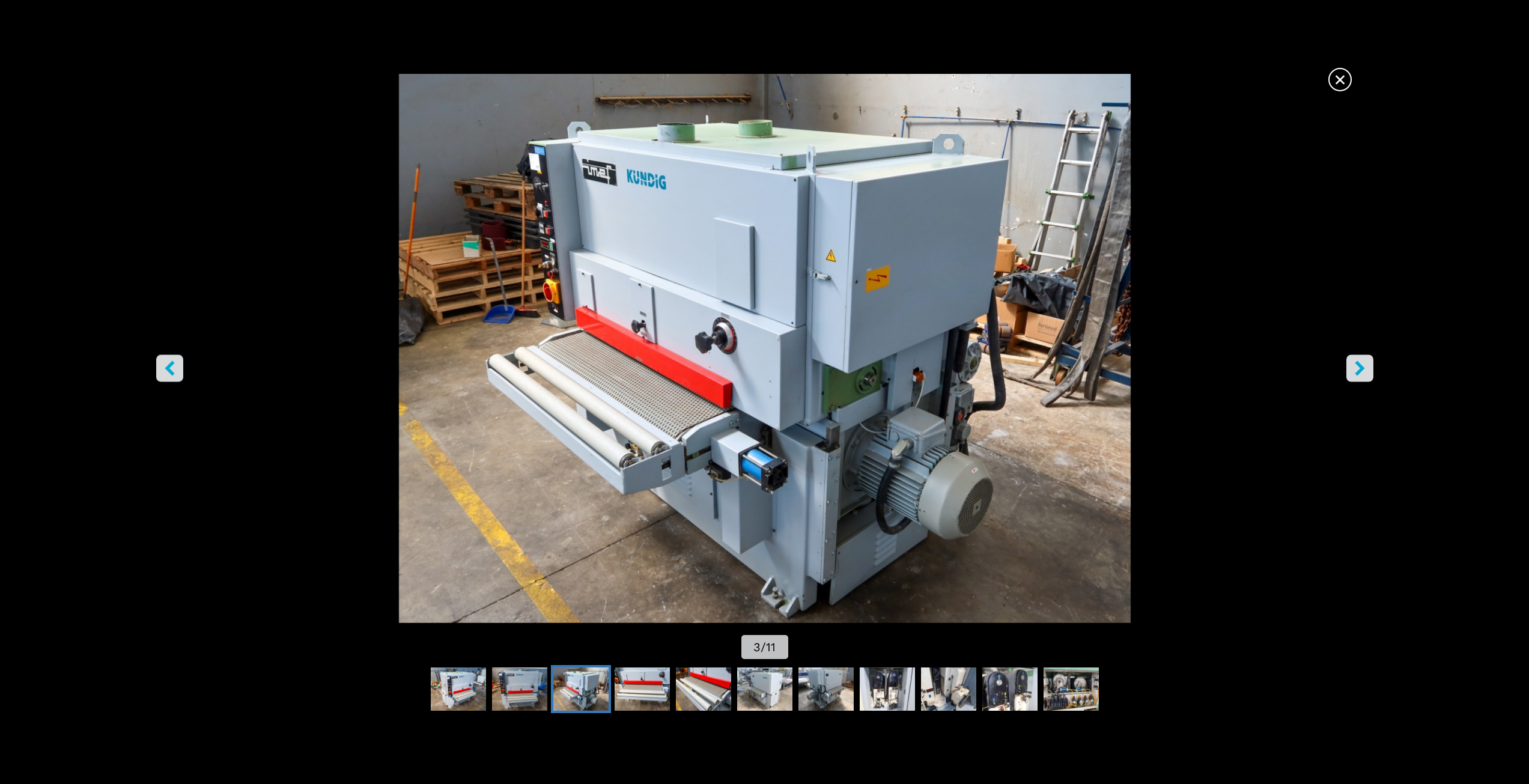
click at [1362, 369] on icon "right-button" at bounding box center [1360, 367] width 10 height 15
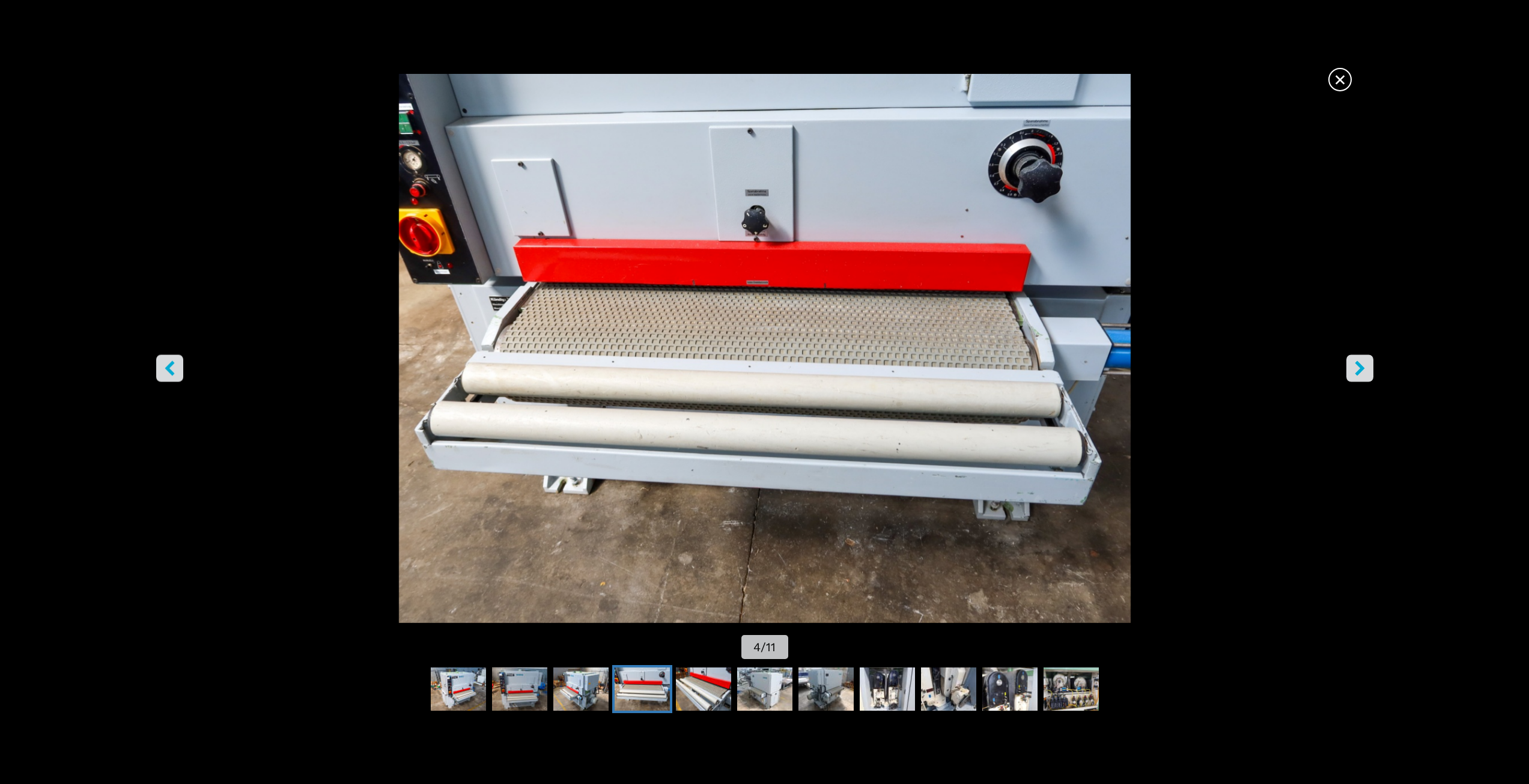
click at [1362, 369] on icon "right-button" at bounding box center [1360, 367] width 10 height 15
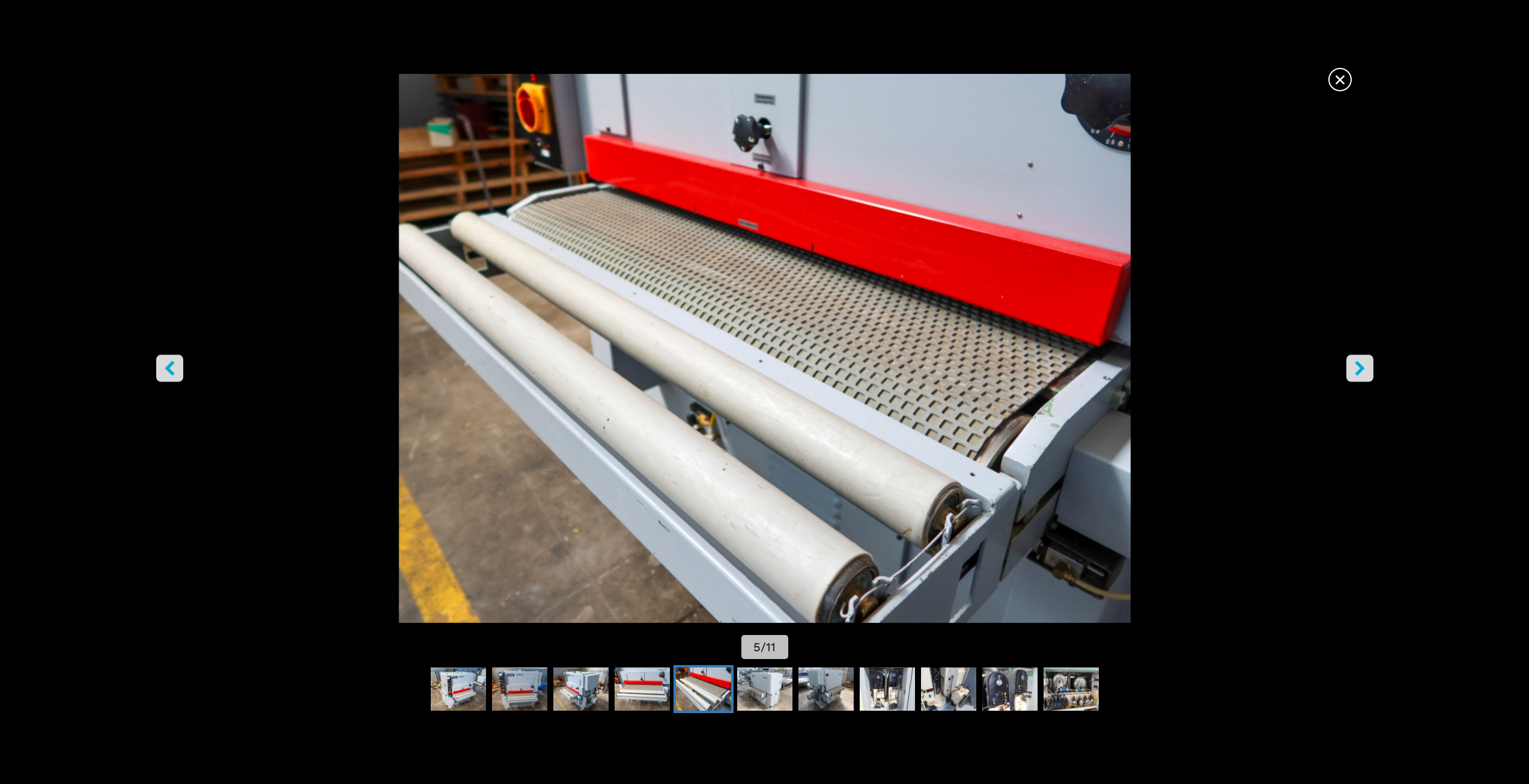
click at [1362, 369] on icon "right-button" at bounding box center [1360, 367] width 10 height 15
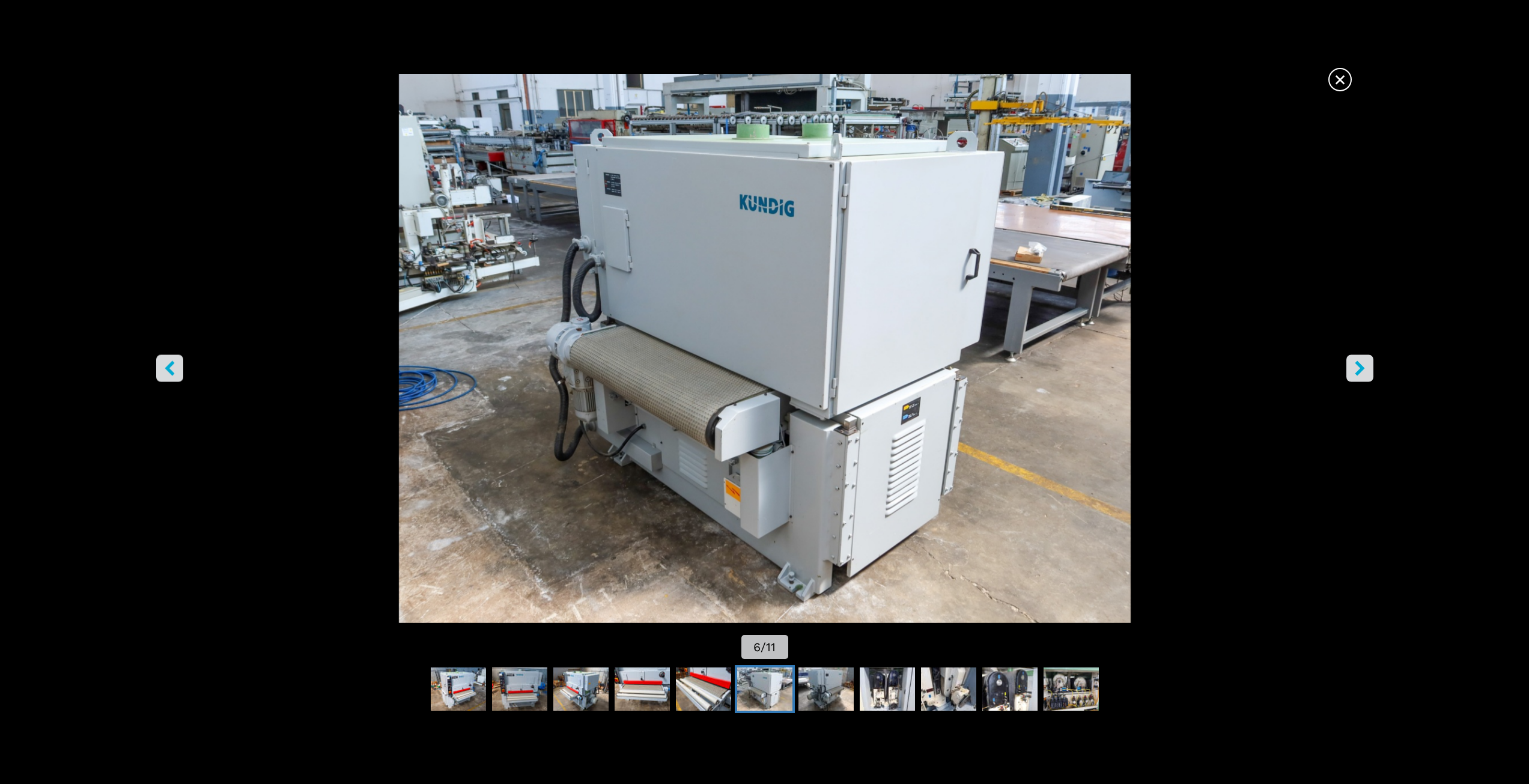
click at [1362, 369] on icon "right-button" at bounding box center [1360, 367] width 10 height 15
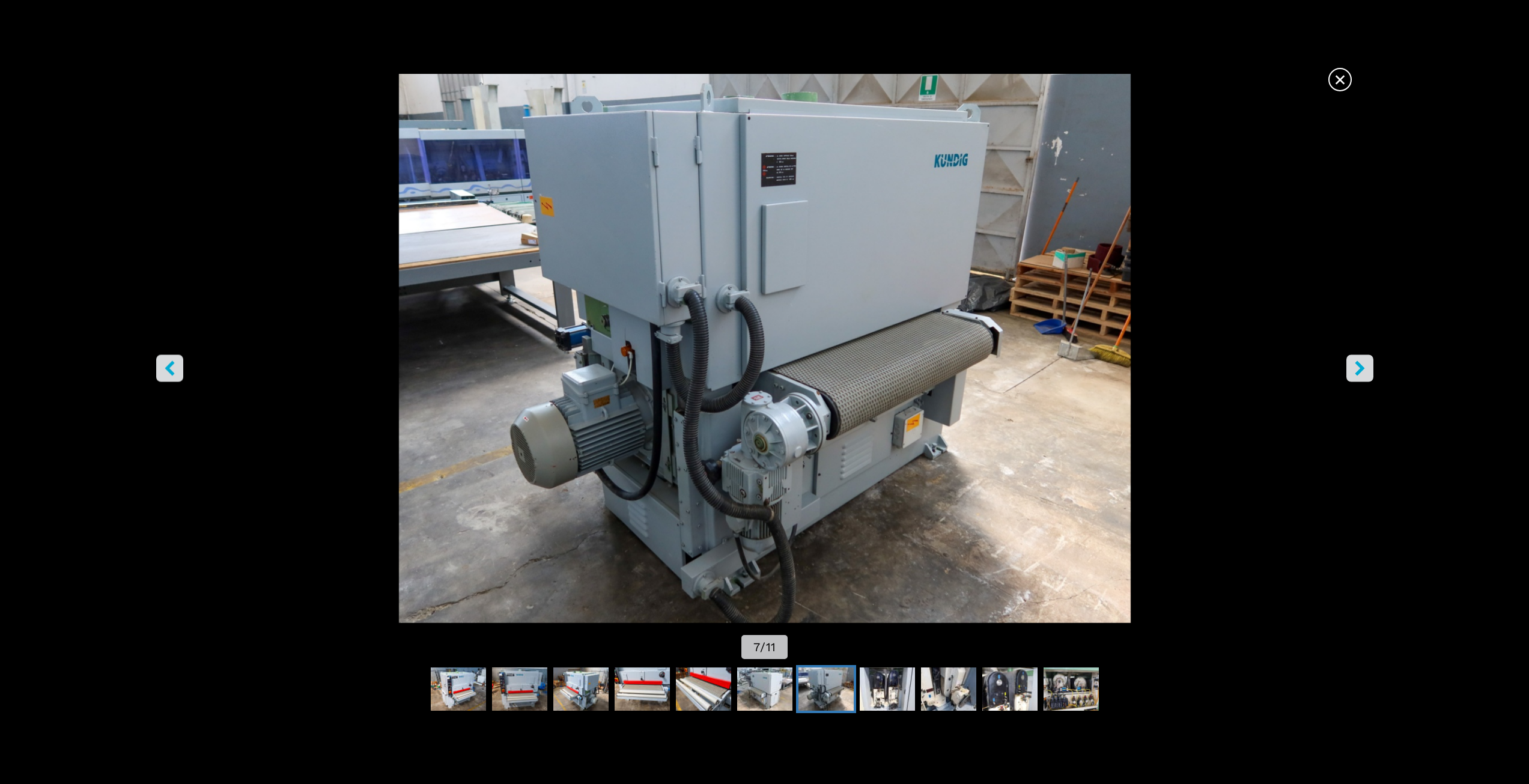
click at [1362, 366] on icon "right-button" at bounding box center [1360, 367] width 10 height 15
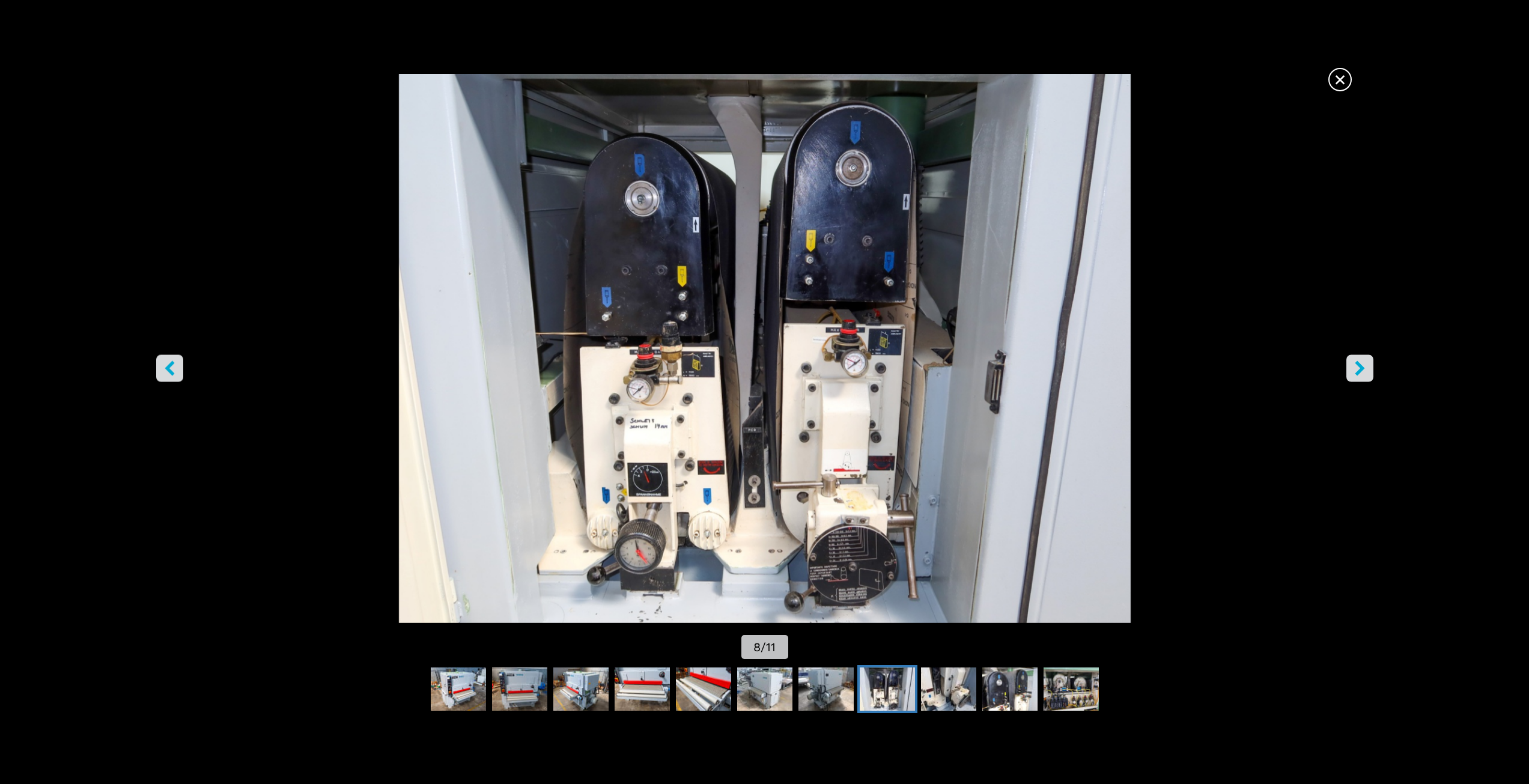
click at [1368, 363] on button "right-button" at bounding box center [1360, 368] width 27 height 27
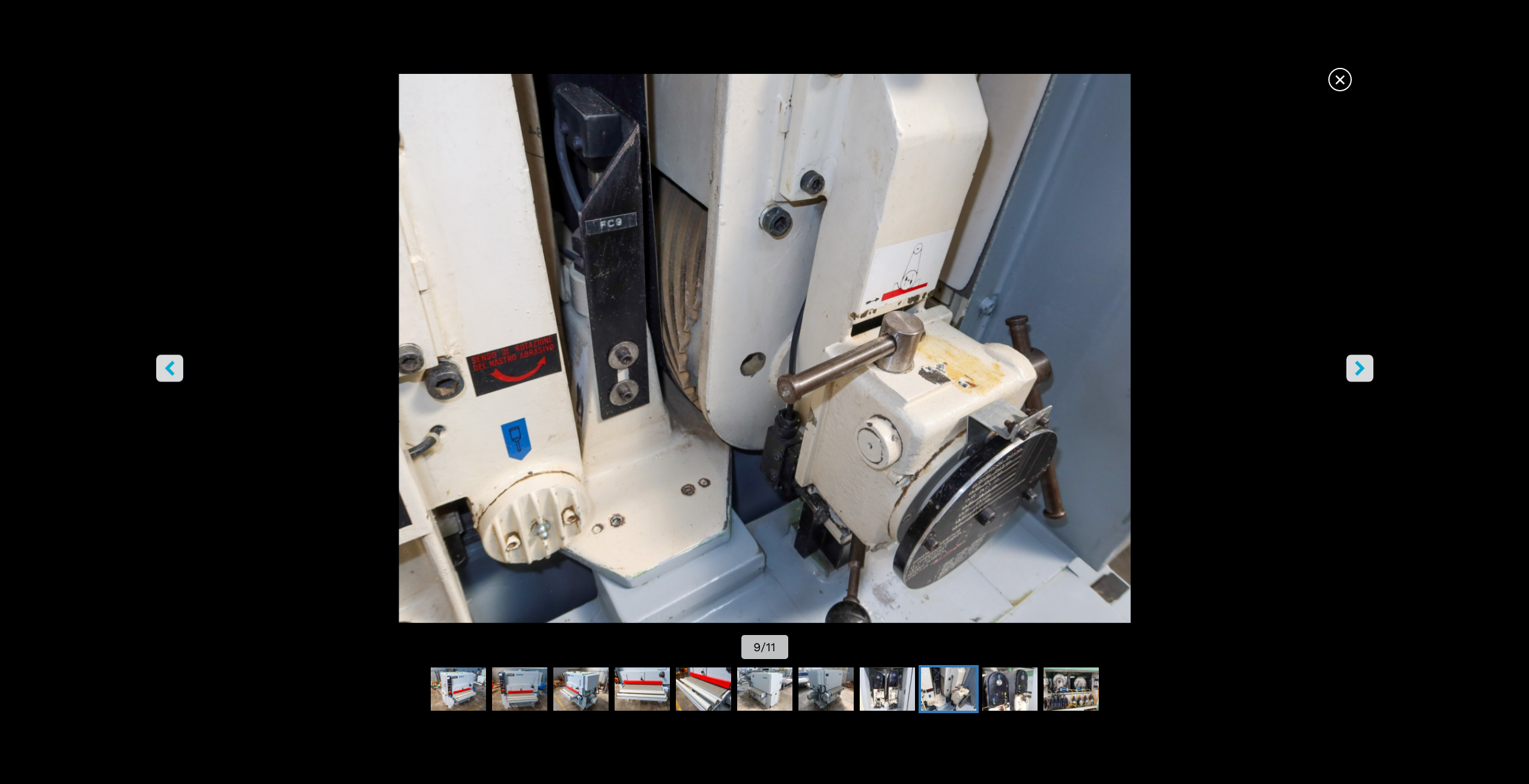
click at [1368, 363] on button "right-button" at bounding box center [1360, 368] width 27 height 27
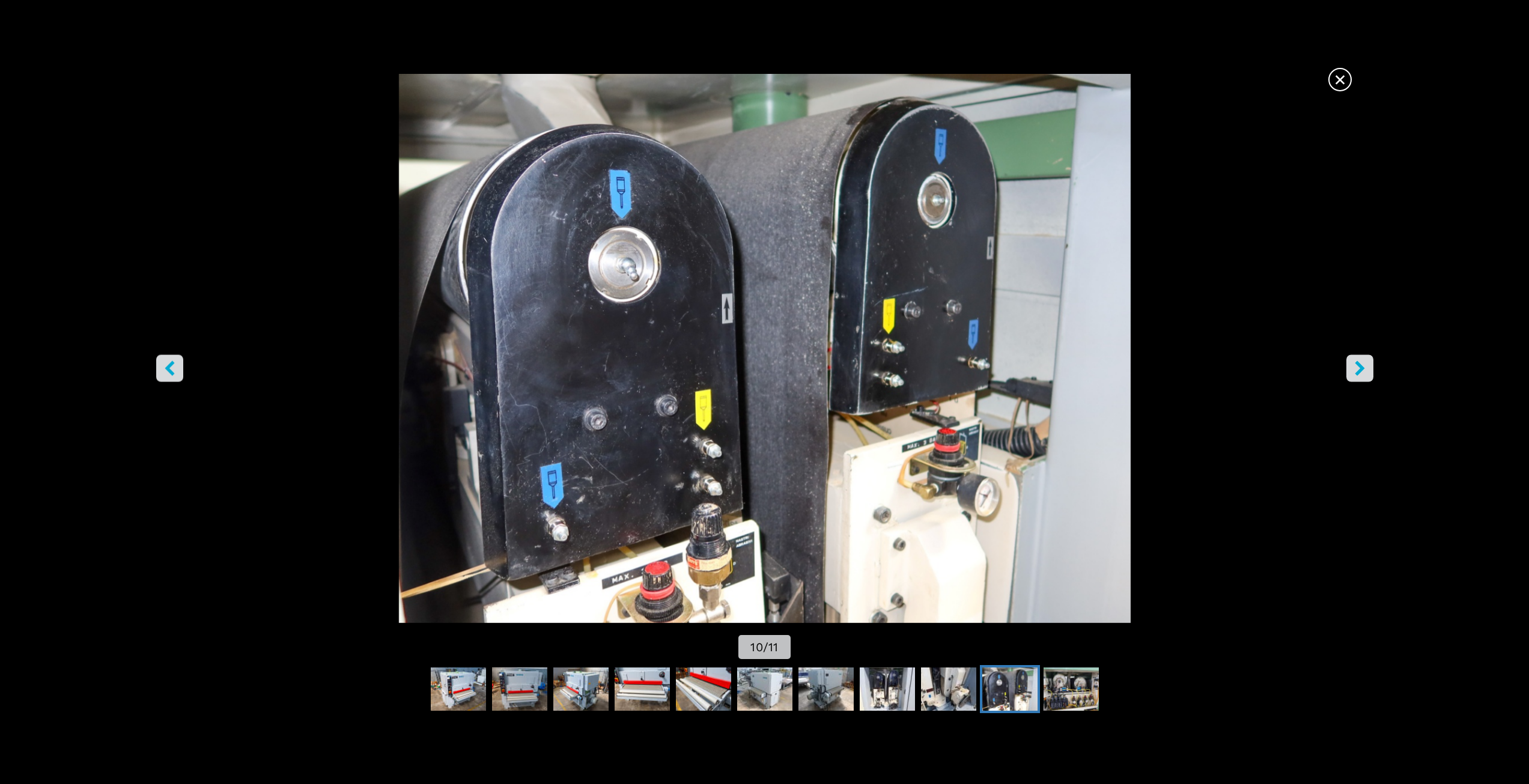
click at [1368, 363] on button "right-button" at bounding box center [1360, 368] width 27 height 27
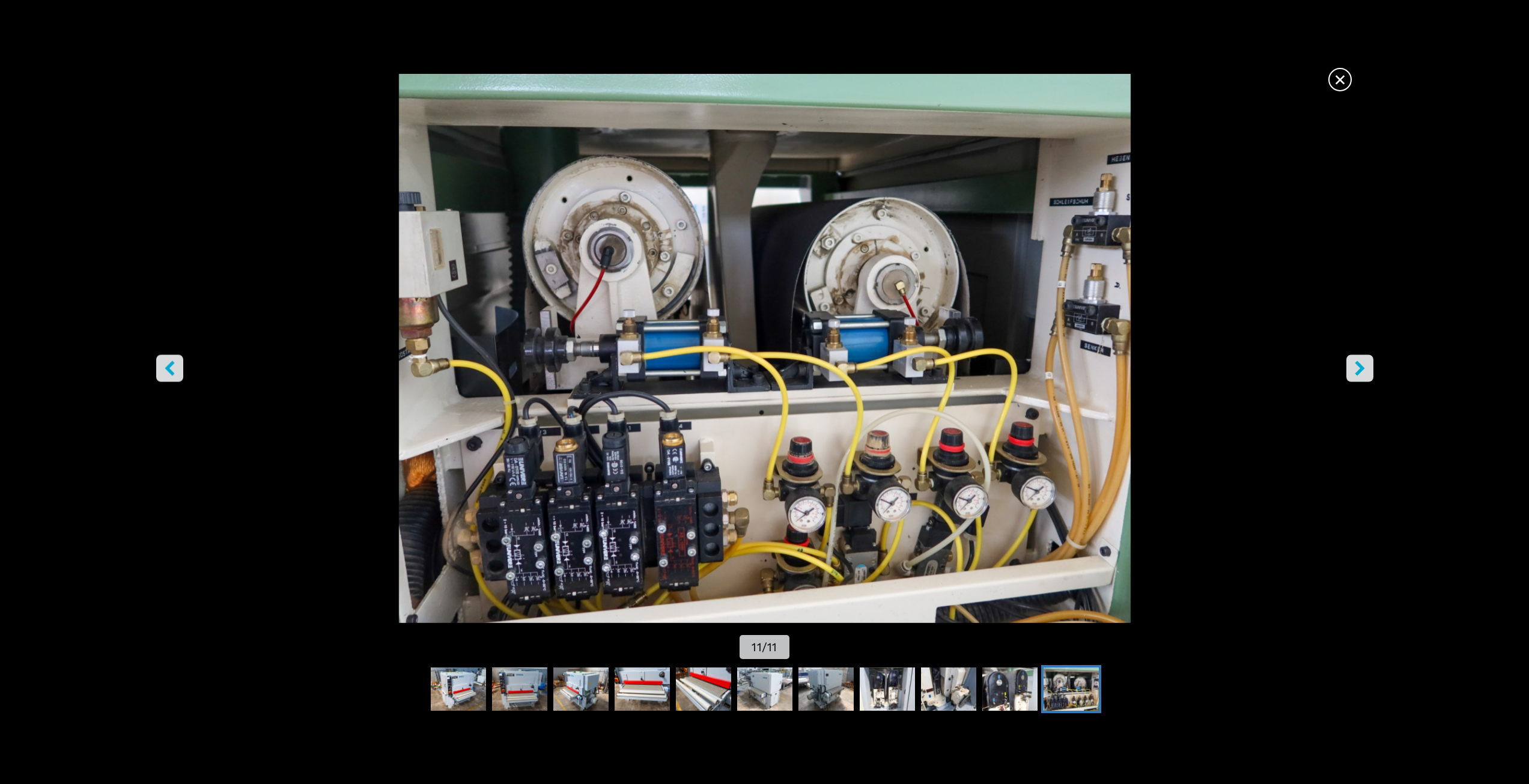
click at [1368, 363] on button "right-button" at bounding box center [1360, 368] width 27 height 27
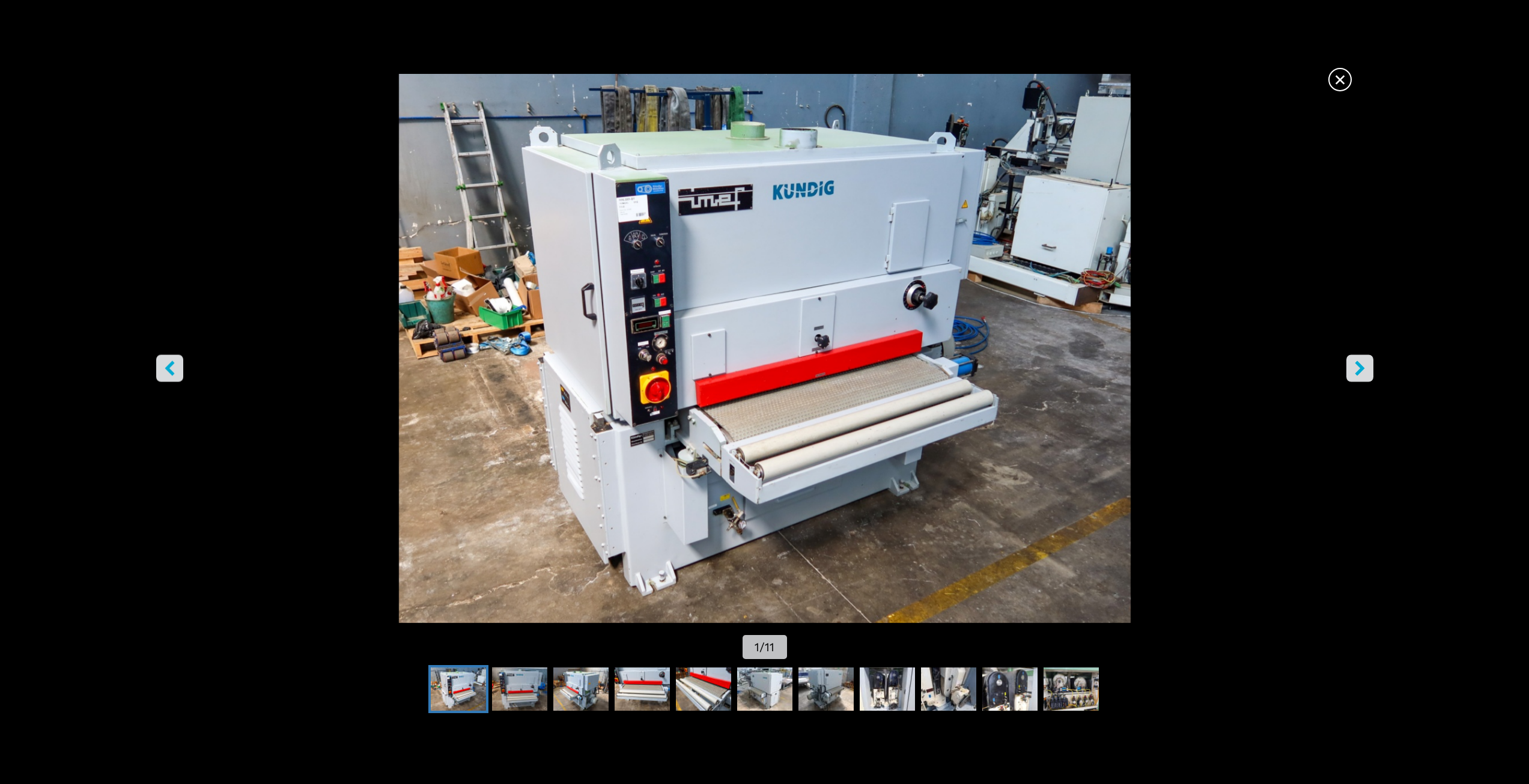
click at [651, 324] on img "Go to Slide 1" at bounding box center [764, 348] width 1376 height 549
click at [1337, 78] on span "×" at bounding box center [1340, 77] width 21 height 21
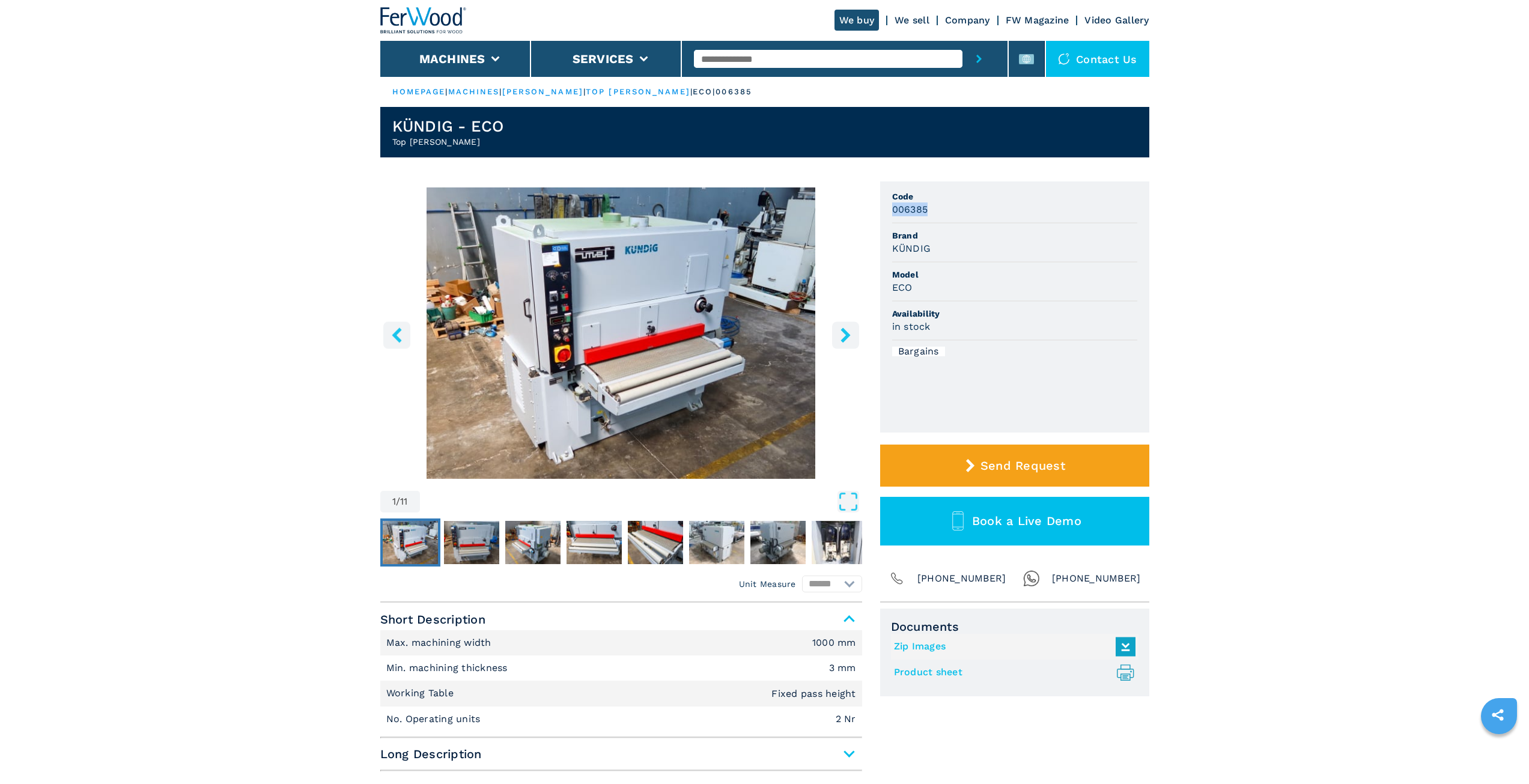
drag, startPoint x: 893, startPoint y: 209, endPoint x: 933, endPoint y: 212, distance: 40.1
click at [933, 212] on div "006385" at bounding box center [1014, 210] width 245 height 14
copy h3 "006385"
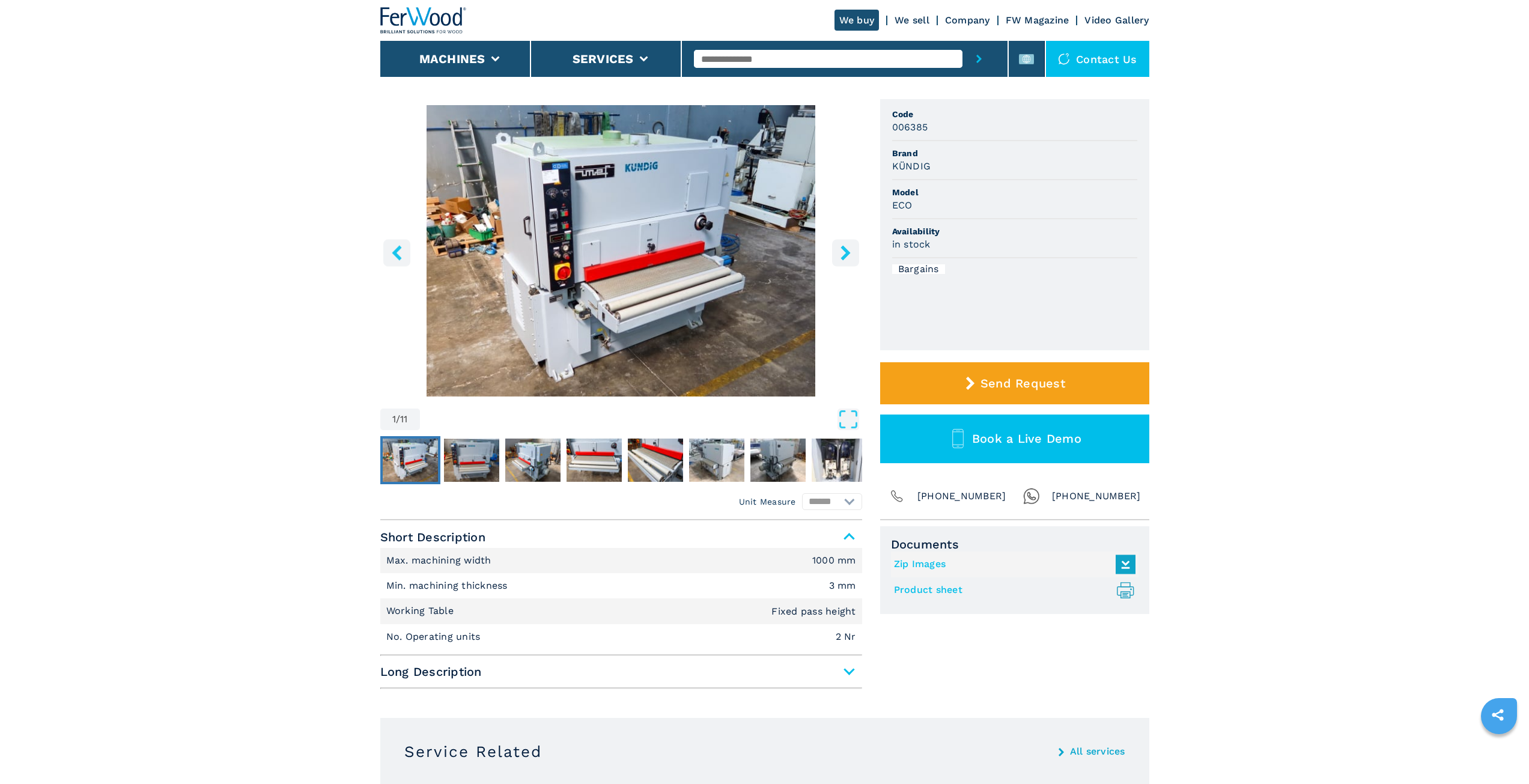
scroll to position [120, 0]
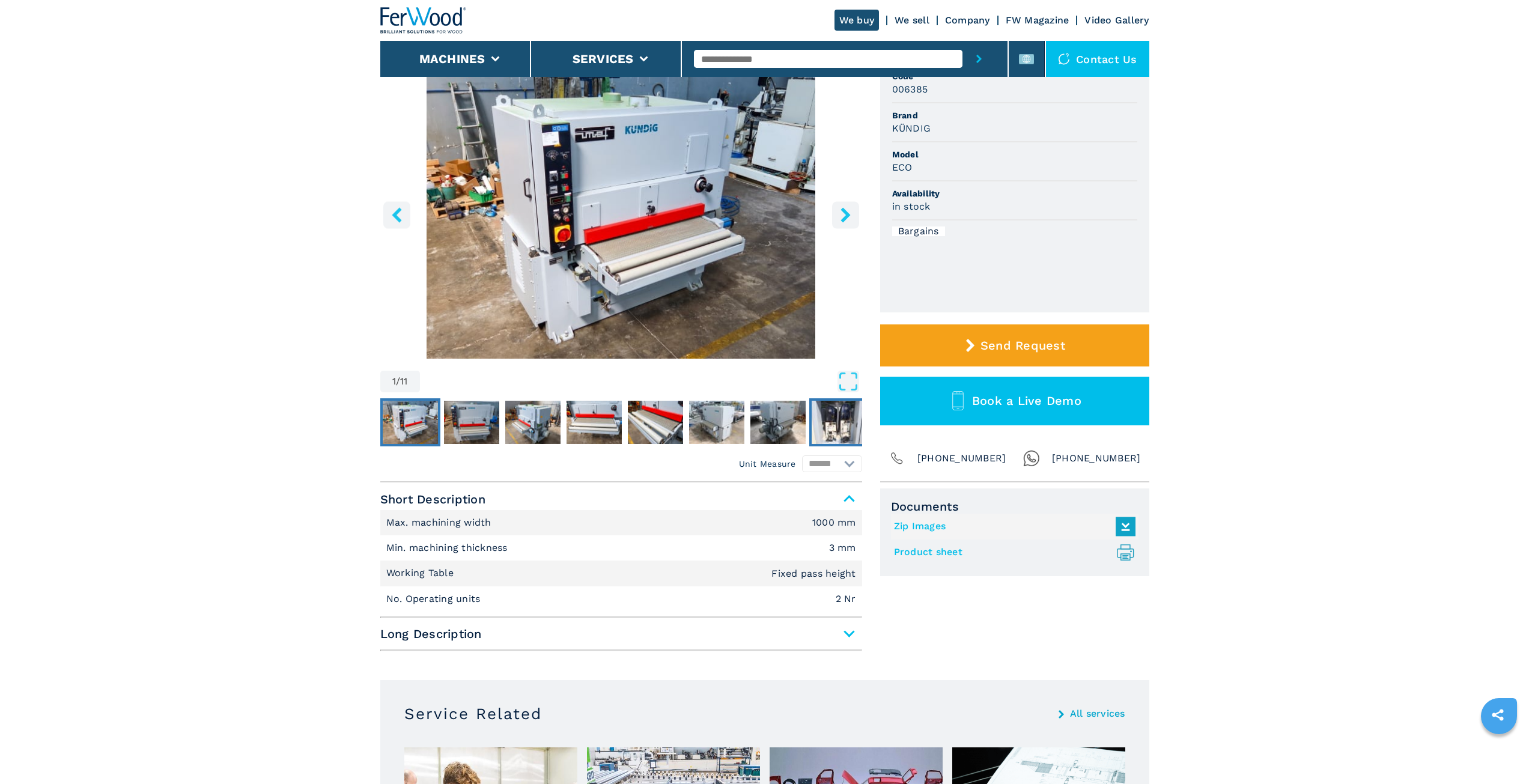
click at [857, 434] on img "Go to Slide 8" at bounding box center [839, 421] width 55 height 43
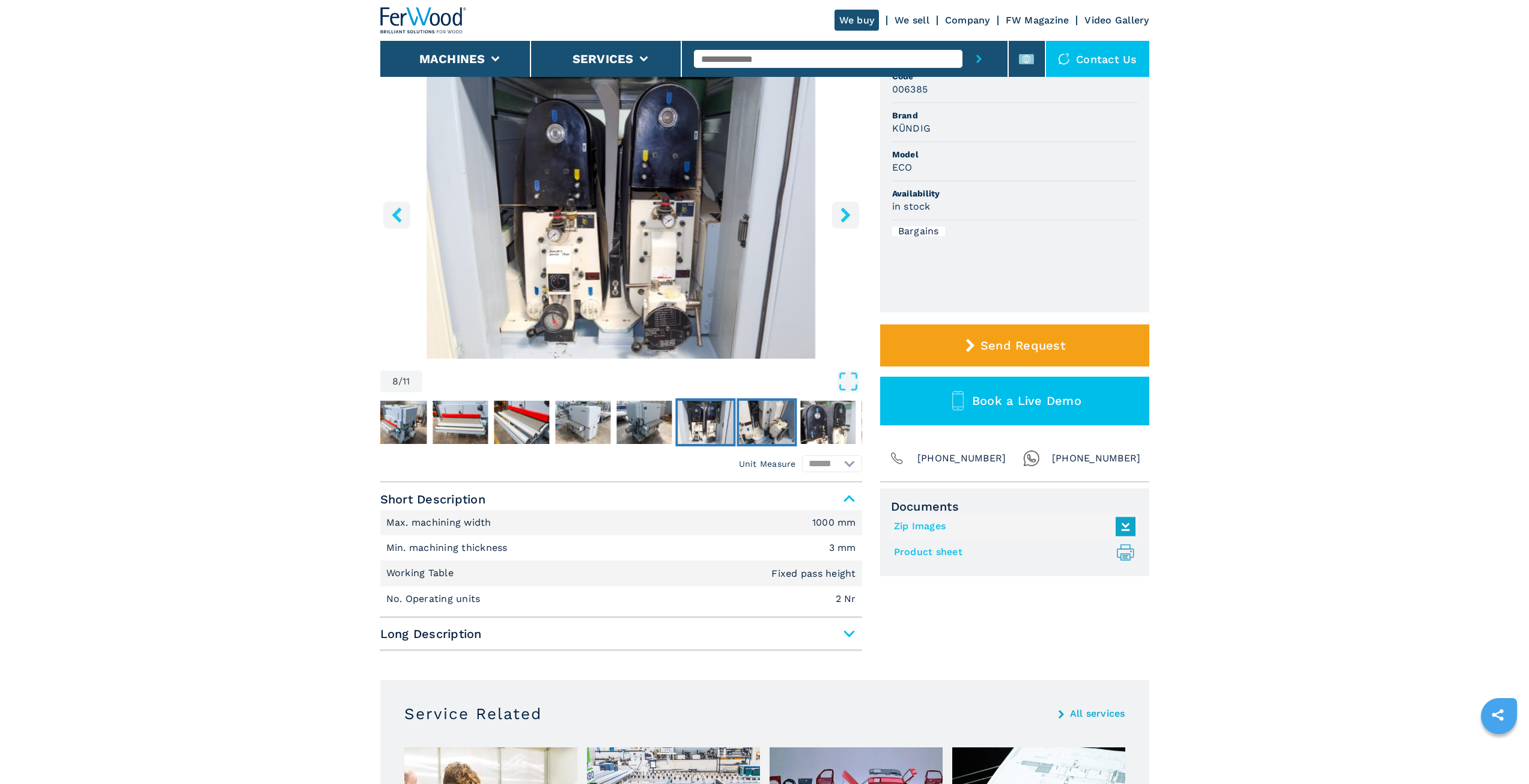
click at [774, 419] on img "Go to Slide 9" at bounding box center [767, 421] width 55 height 43
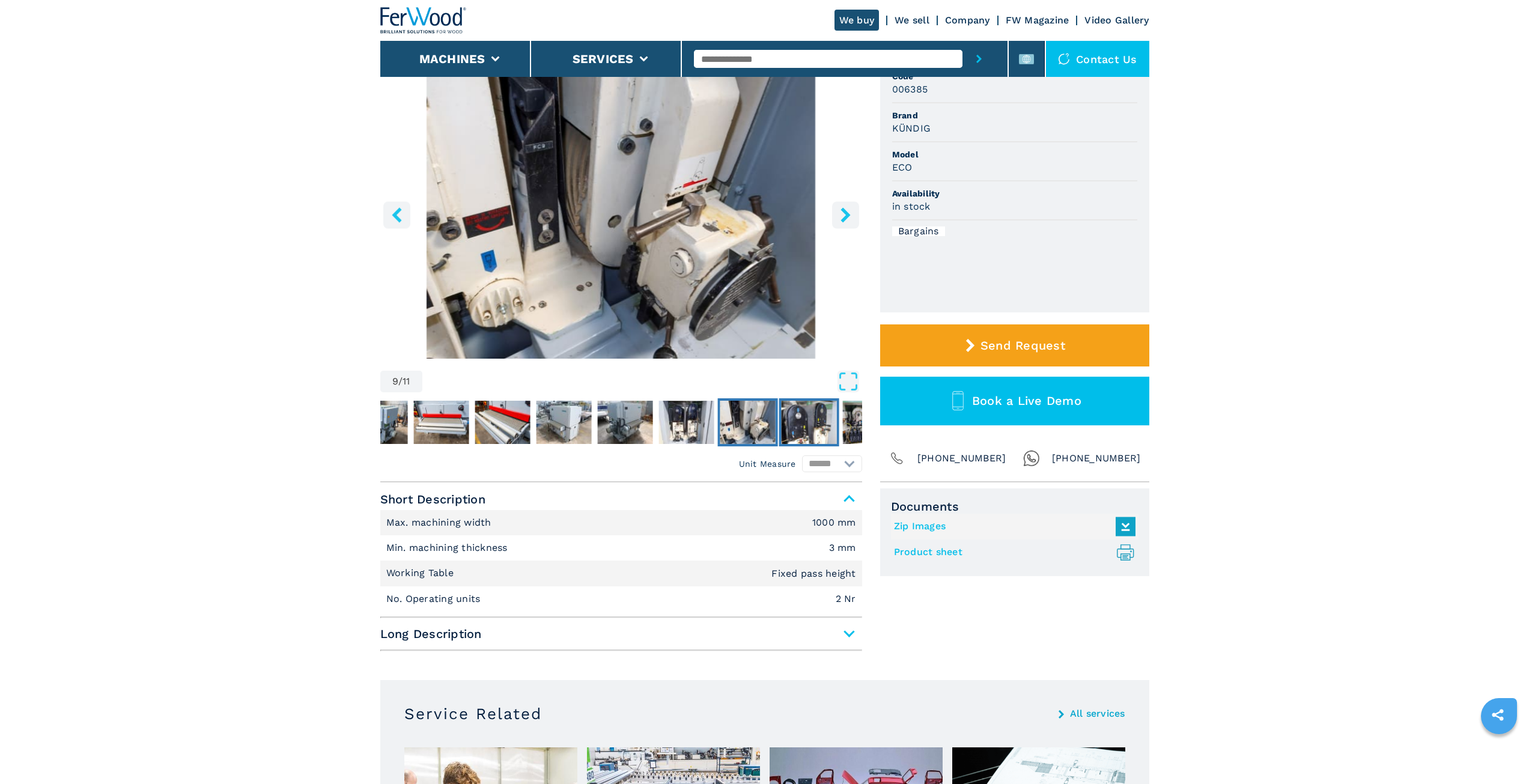
click at [817, 425] on img "Go to Slide 10" at bounding box center [808, 421] width 55 height 43
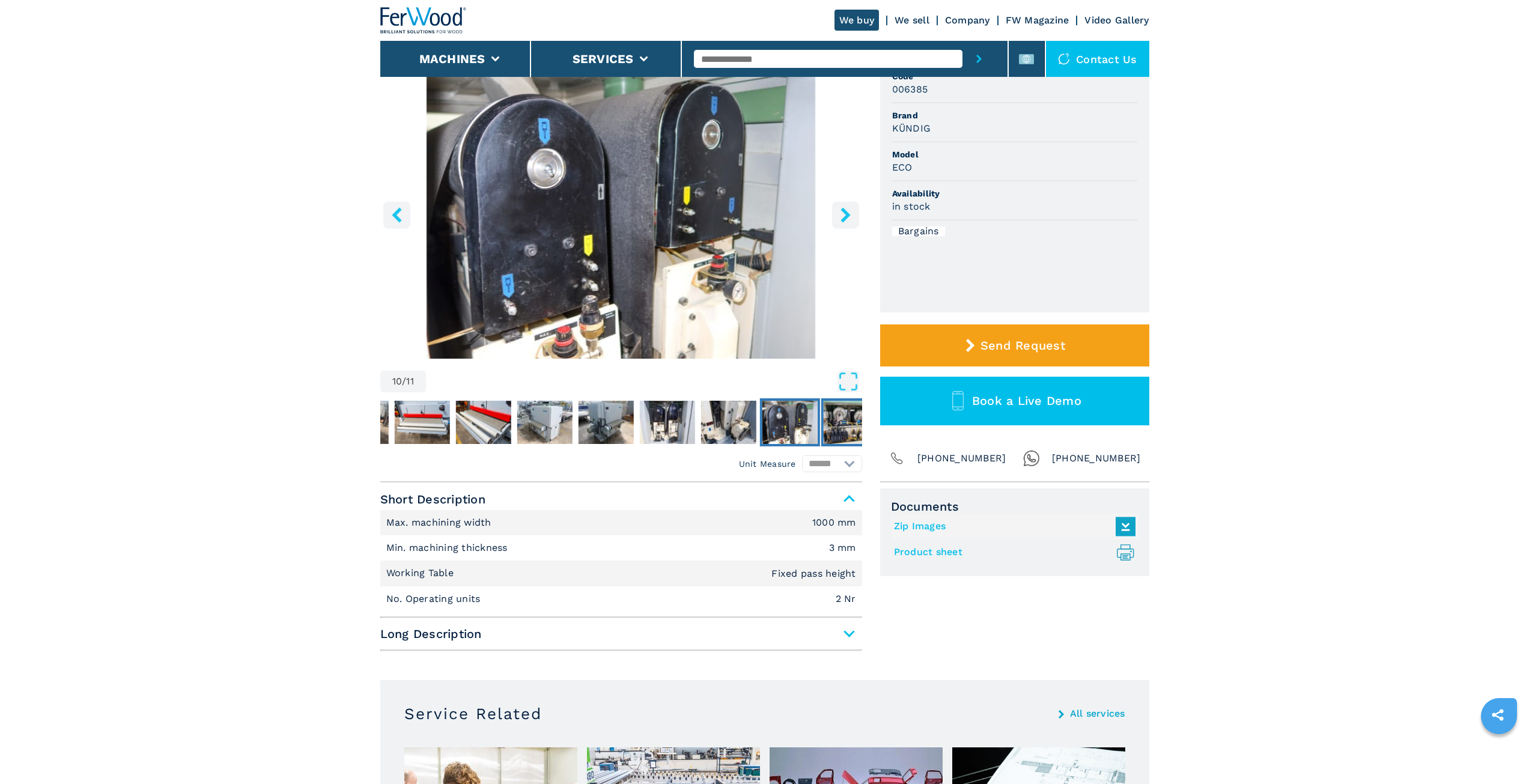
click at [849, 428] on img "Go to Slide 11" at bounding box center [850, 421] width 55 height 43
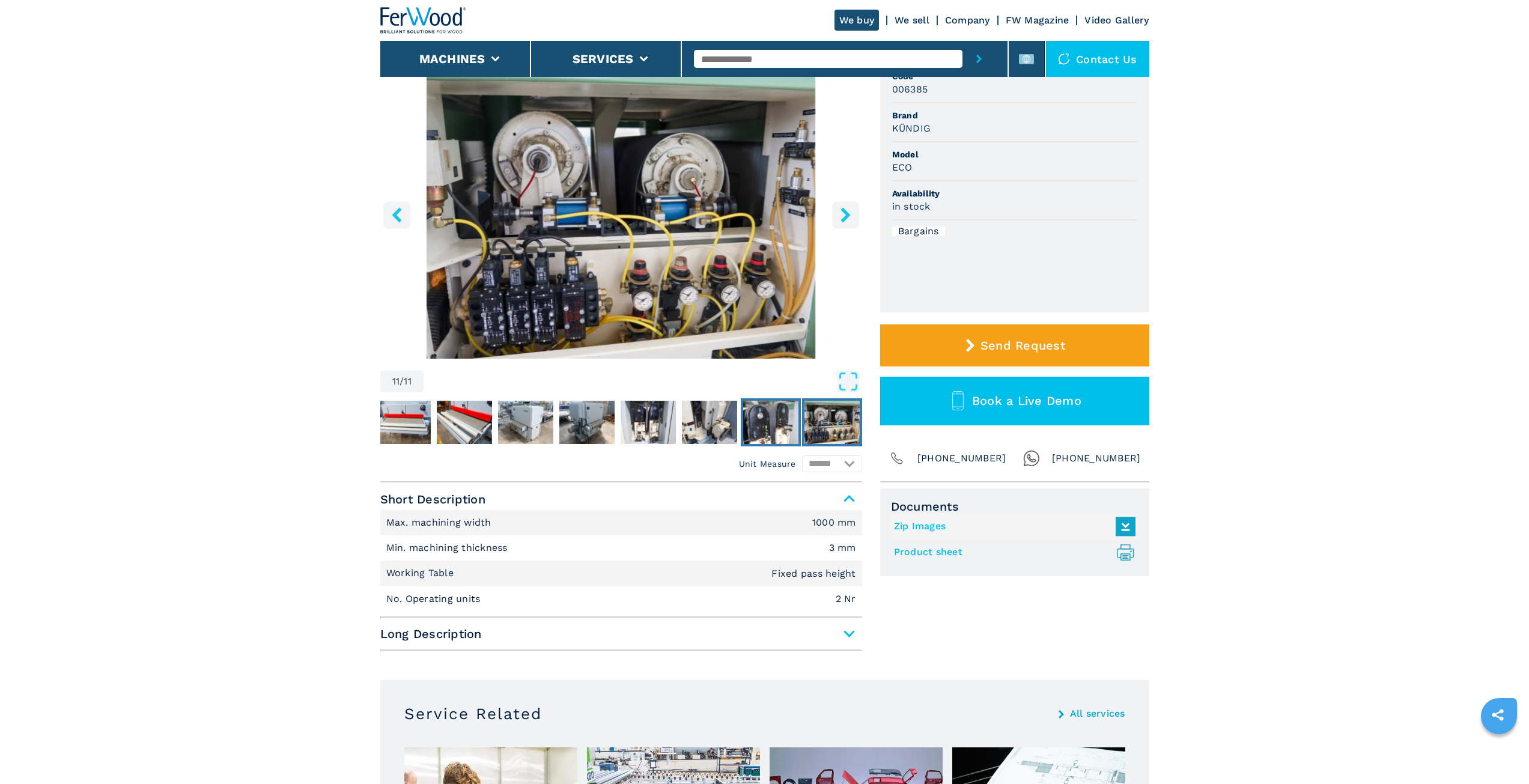
click at [775, 421] on img "Go to Slide 10" at bounding box center [770, 421] width 55 height 43
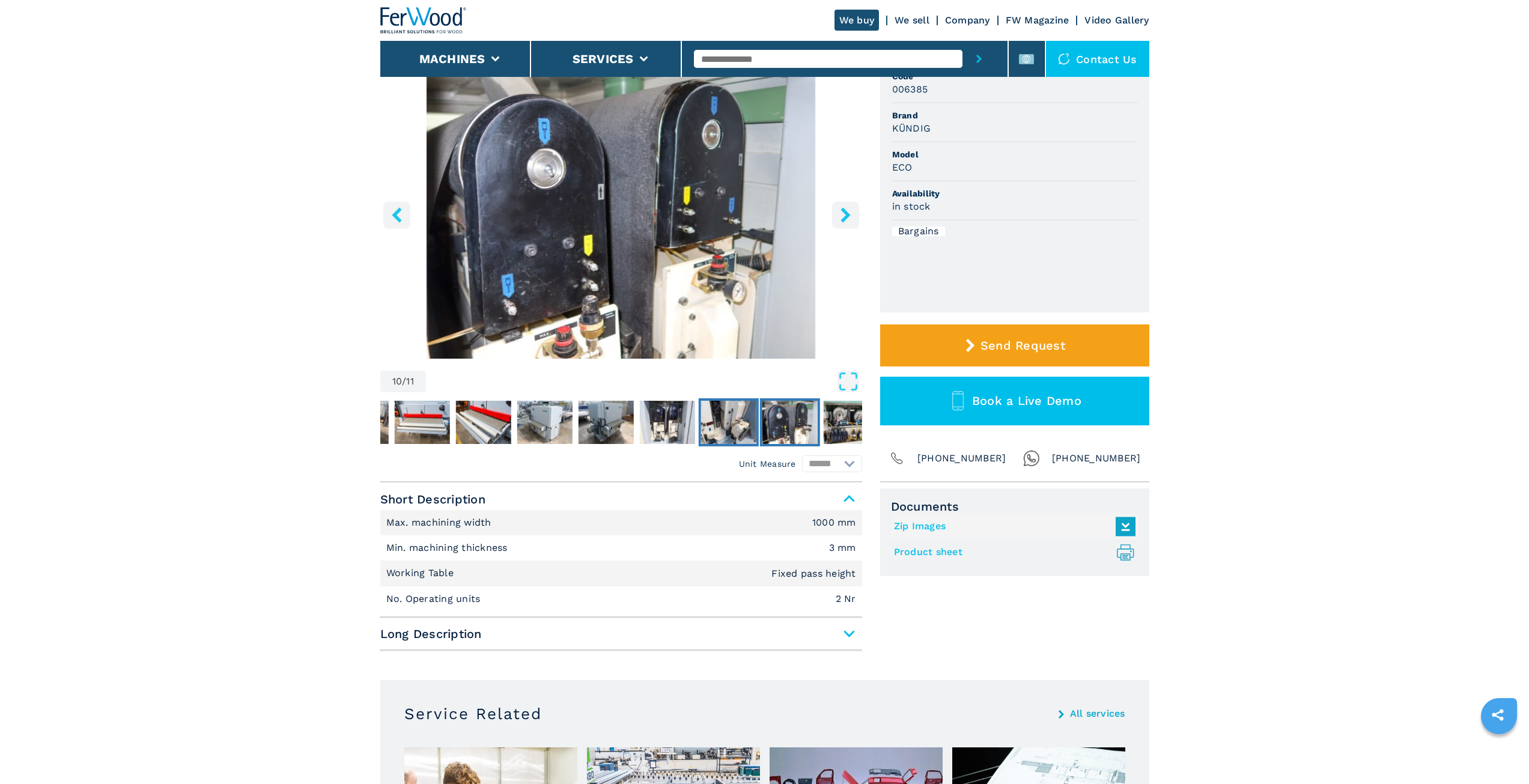
click at [713, 423] on img "Go to Slide 9" at bounding box center [728, 421] width 55 height 43
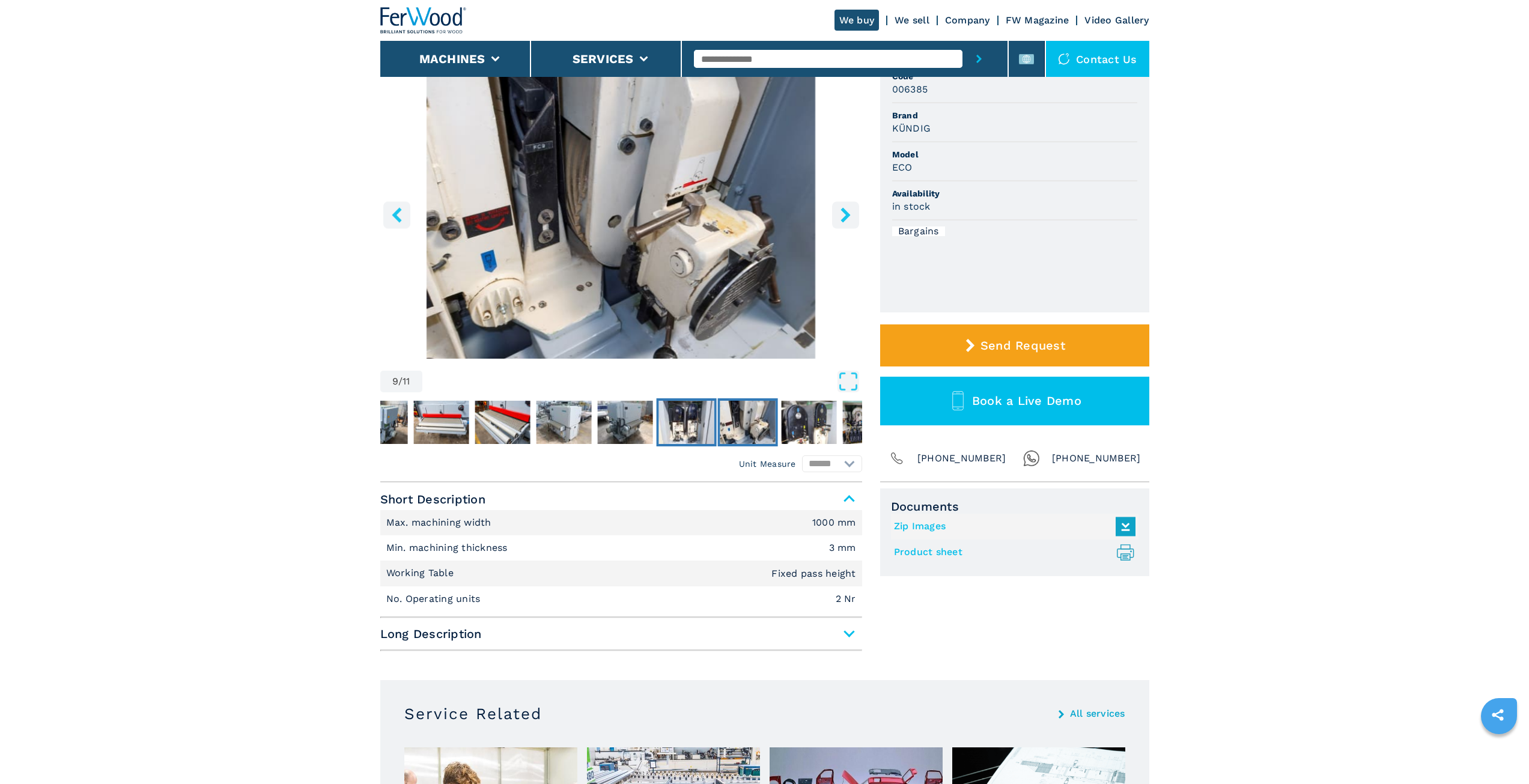
click at [657, 427] on button "Go to Slide 8" at bounding box center [686, 422] width 60 height 48
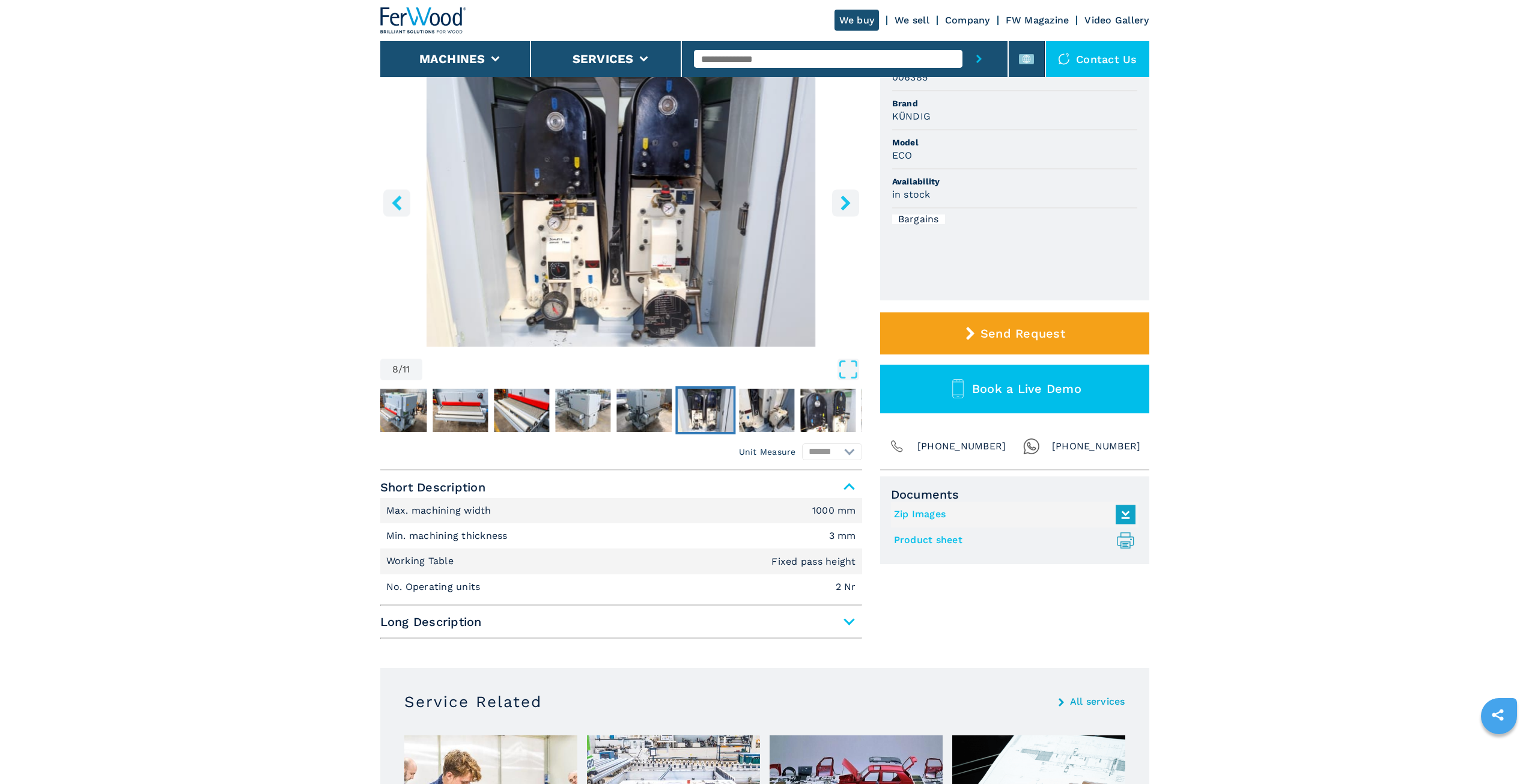
scroll to position [0, 0]
